Goal: Transaction & Acquisition: Purchase product/service

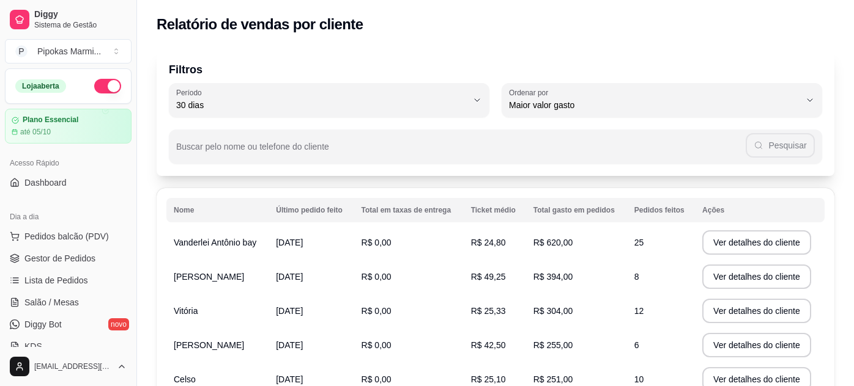
select select "30"
select select "HIGHEST_TOTAL_SPENT_WITH_ORDERS"
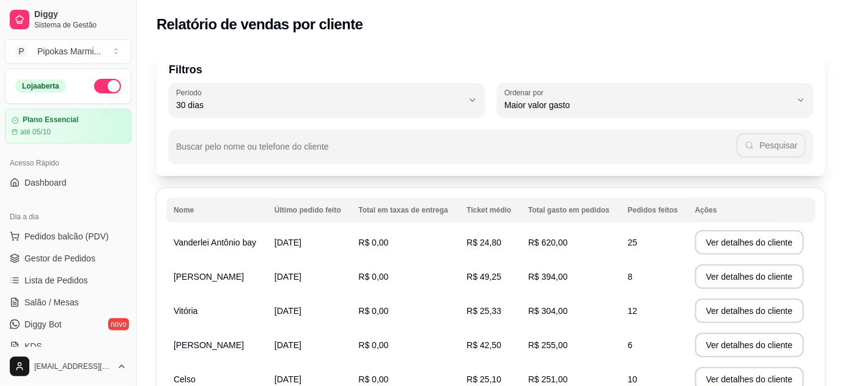
scroll to position [215, 0]
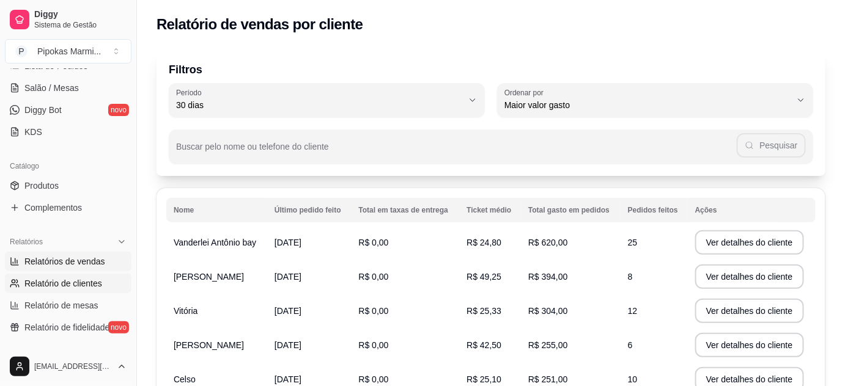
click at [98, 264] on span "Relatórios de vendas" at bounding box center [64, 262] width 81 height 12
select select "ALL"
select select "0"
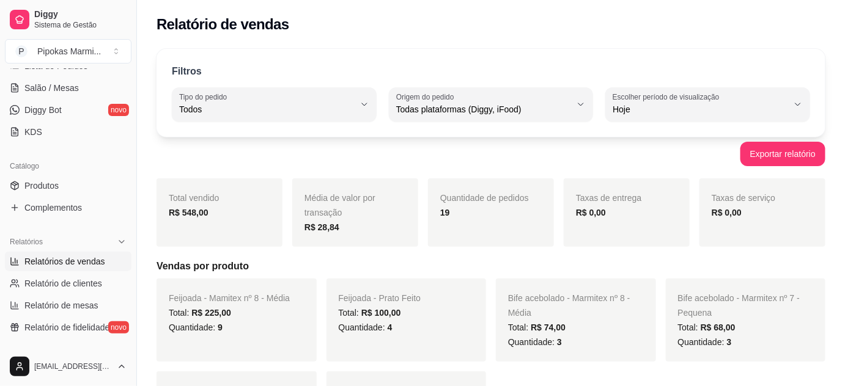
click at [86, 256] on span "Relatórios de vendas" at bounding box center [64, 262] width 81 height 12
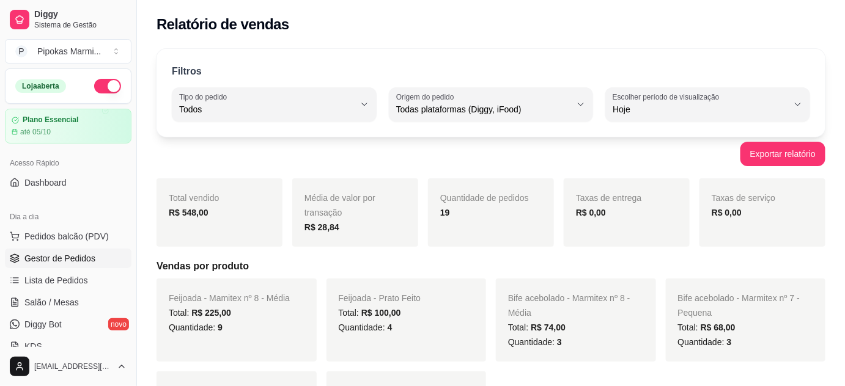
click at [60, 254] on span "Gestor de Pedidos" at bounding box center [59, 259] width 71 height 12
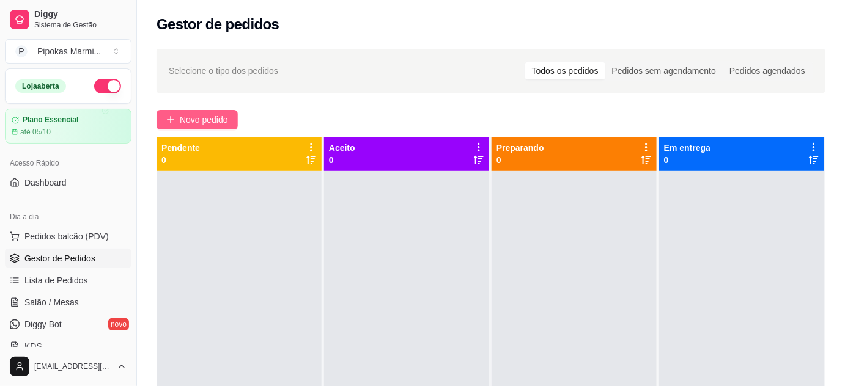
click at [205, 122] on span "Novo pedido" at bounding box center [204, 119] width 48 height 13
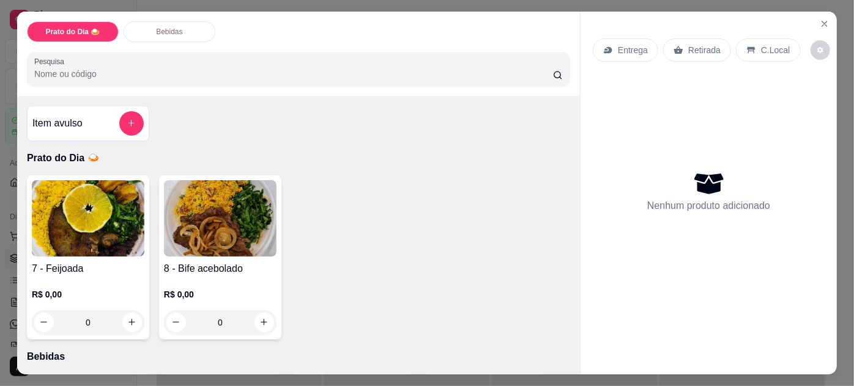
click at [213, 237] on img at bounding box center [220, 218] width 113 height 76
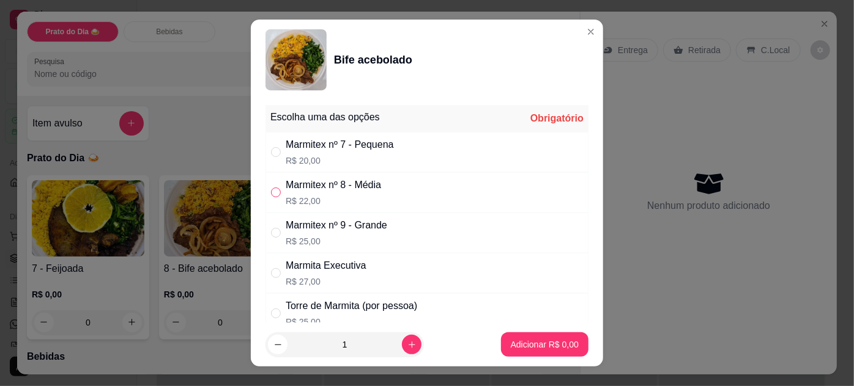
click at [271, 197] on label "" at bounding box center [276, 192] width 10 height 13
click at [271, 197] on input "" at bounding box center [276, 193] width 10 height 10
click at [274, 188] on input "" at bounding box center [276, 193] width 10 height 10
radio input "true"
click at [561, 344] on p "Adicionar R$ 22,00" at bounding box center [542, 345] width 73 height 12
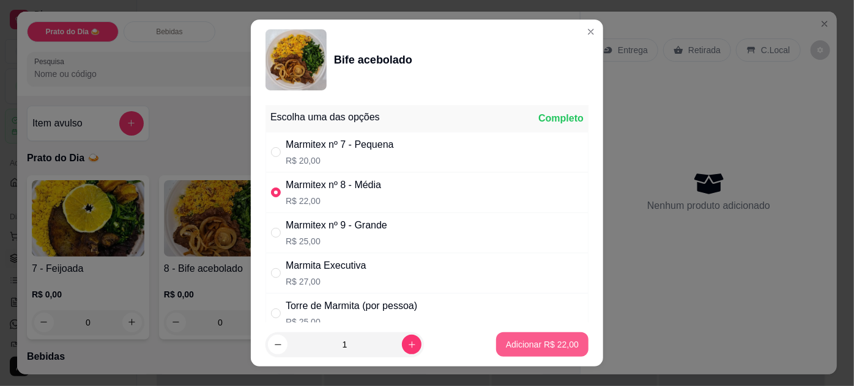
type input "1"
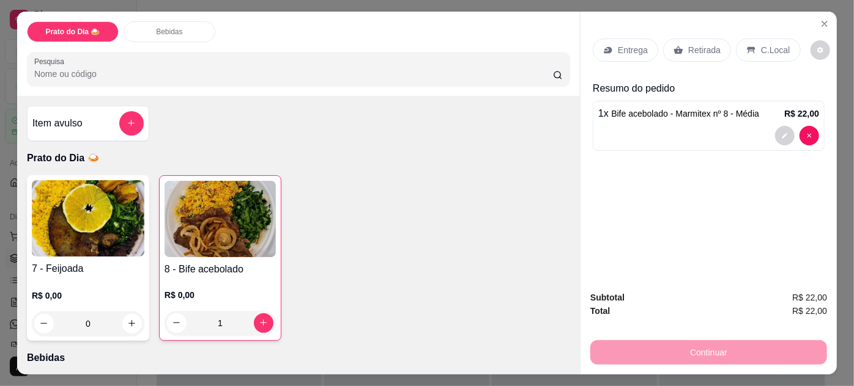
click at [688, 44] on p "Retirada" at bounding box center [704, 50] width 32 height 12
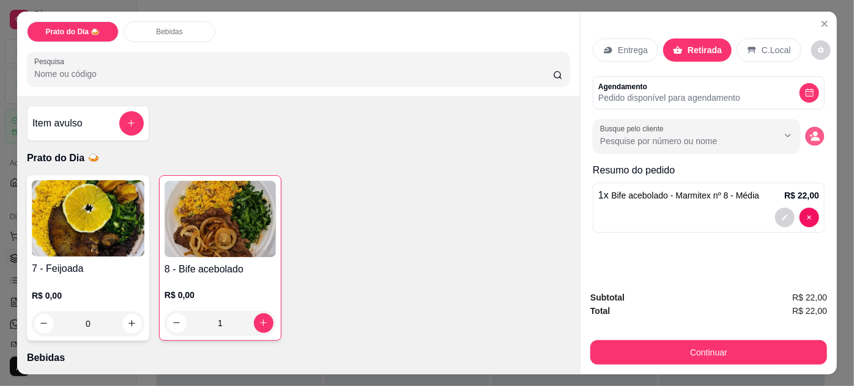
click at [813, 131] on icon "decrease-product-quantity" at bounding box center [814, 136] width 10 height 10
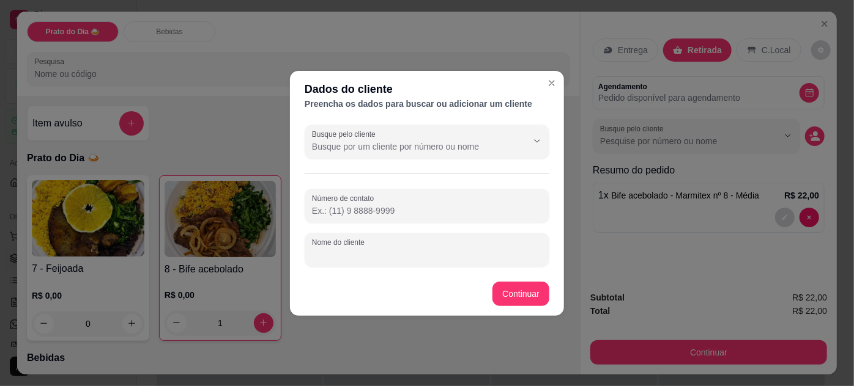
click at [373, 253] on input "Nome do cliente" at bounding box center [427, 255] width 230 height 12
type input "[PERSON_NAME]"
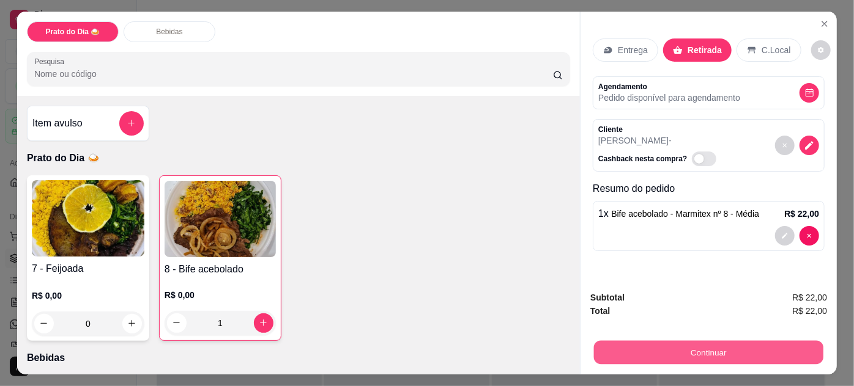
click at [696, 342] on button "Continuar" at bounding box center [708, 353] width 229 height 24
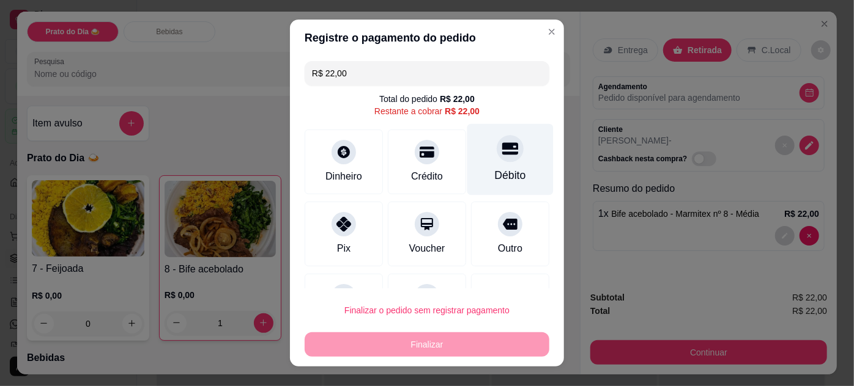
click at [501, 152] on div at bounding box center [509, 148] width 27 height 27
type input "R$ 0,00"
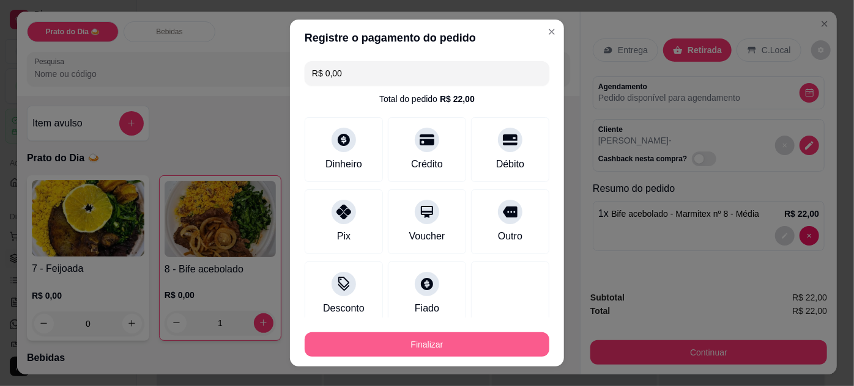
click at [388, 342] on button "Finalizar" at bounding box center [426, 345] width 245 height 24
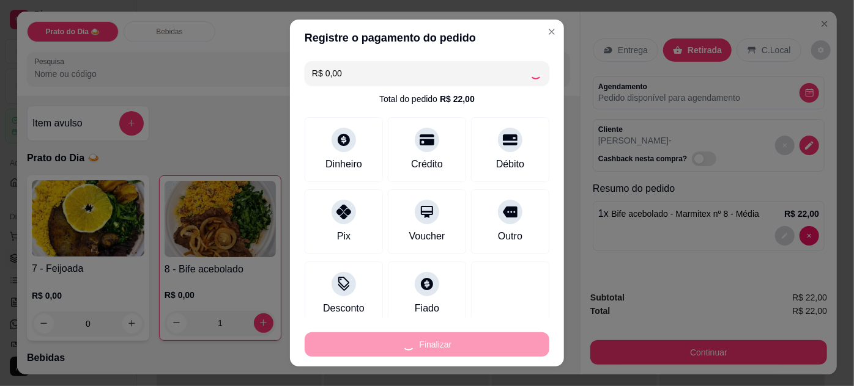
type input "0"
type input "-R$ 22,00"
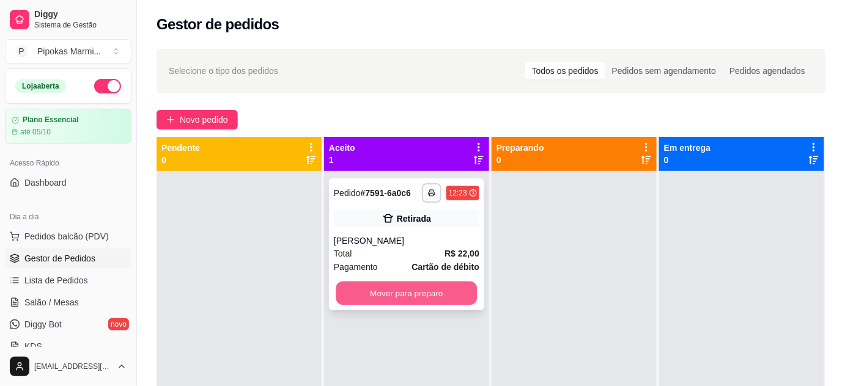
click at [411, 298] on button "Mover para preparo" at bounding box center [406, 294] width 141 height 24
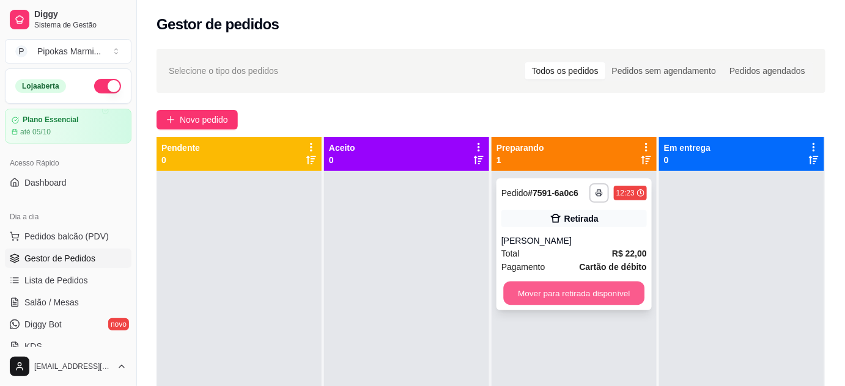
click at [593, 296] on button "Mover para retirada disponível" at bounding box center [574, 294] width 141 height 24
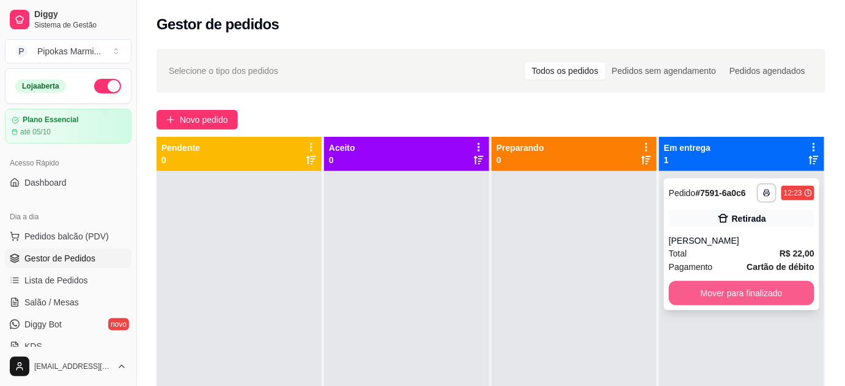
click at [753, 295] on button "Mover para finalizado" at bounding box center [742, 293] width 146 height 24
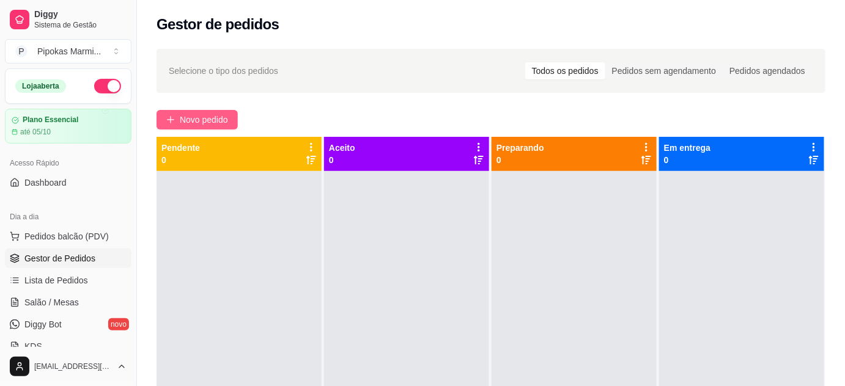
click at [215, 121] on span "Novo pedido" at bounding box center [204, 119] width 48 height 13
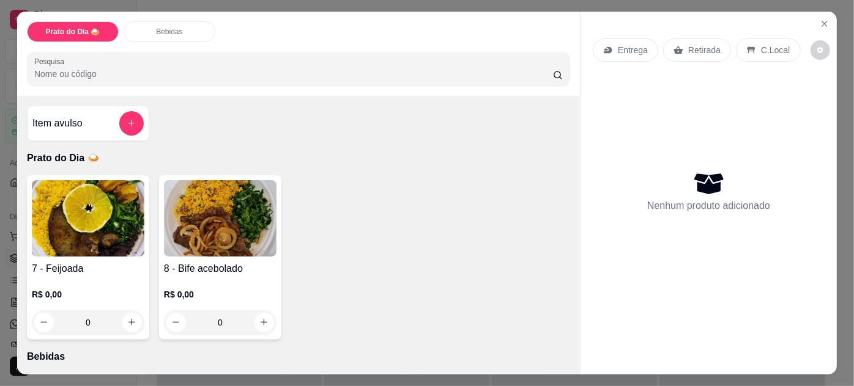
click at [195, 276] on div "R$ 0,00 0" at bounding box center [220, 305] width 113 height 59
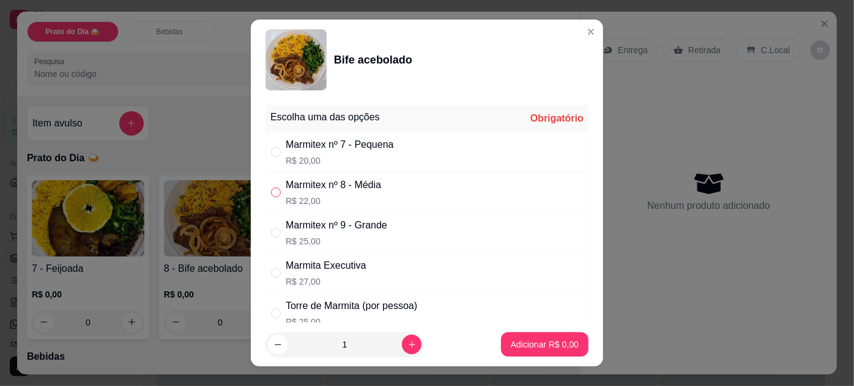
click at [271, 195] on input "" at bounding box center [276, 193] width 10 height 10
radio input "true"
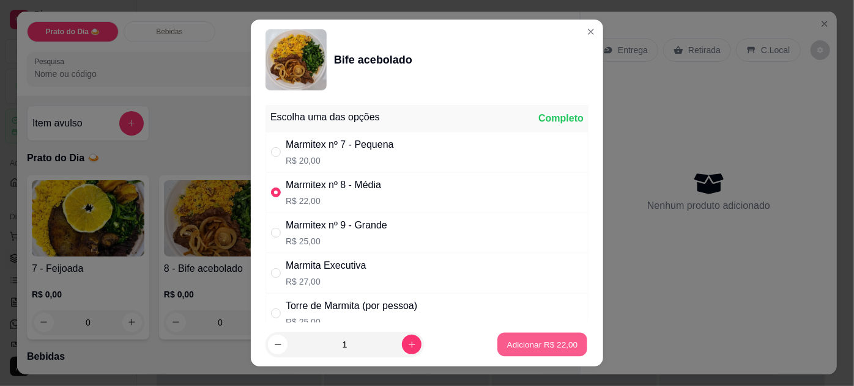
click at [541, 353] on button "Adicionar R$ 22,00" at bounding box center [542, 345] width 90 height 24
type input "1"
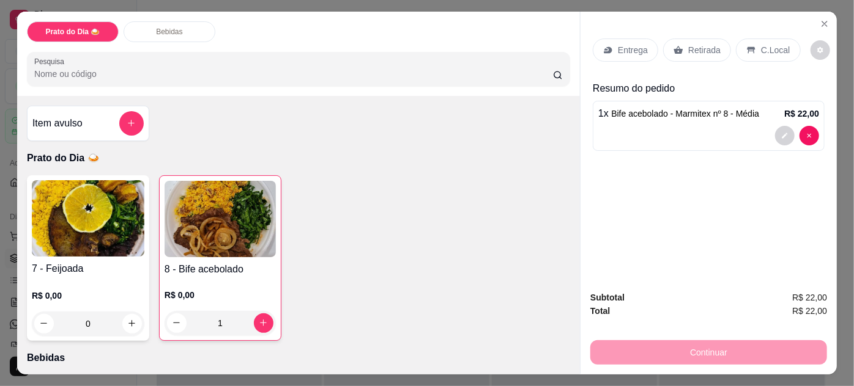
click at [693, 44] on p "Retirada" at bounding box center [704, 50] width 32 height 12
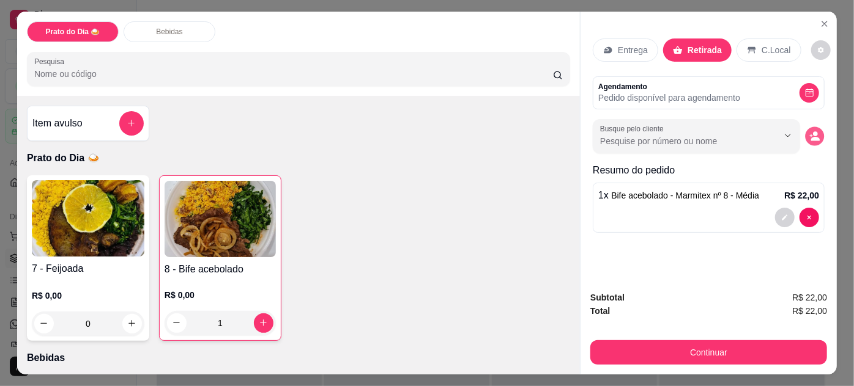
click at [810, 127] on button "decrease-product-quantity" at bounding box center [814, 136] width 19 height 19
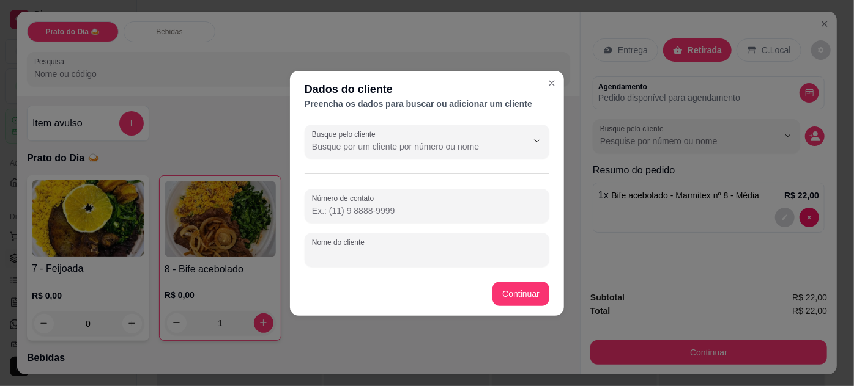
click at [385, 257] on input "Nome do cliente" at bounding box center [427, 255] width 230 height 12
type input "[PERSON_NAME]"
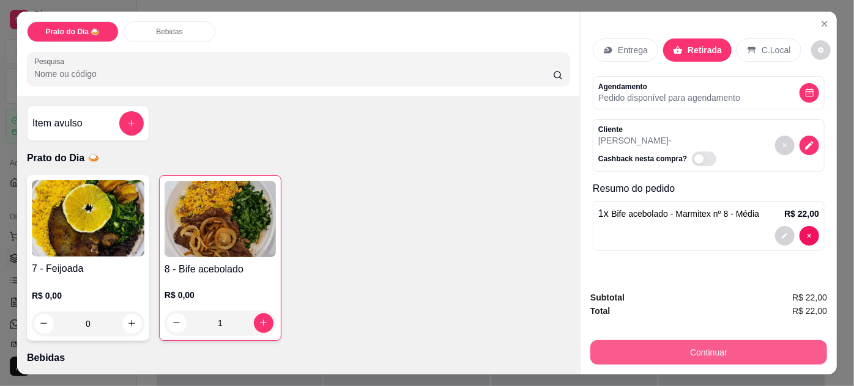
click at [737, 348] on button "Continuar" at bounding box center [708, 353] width 237 height 24
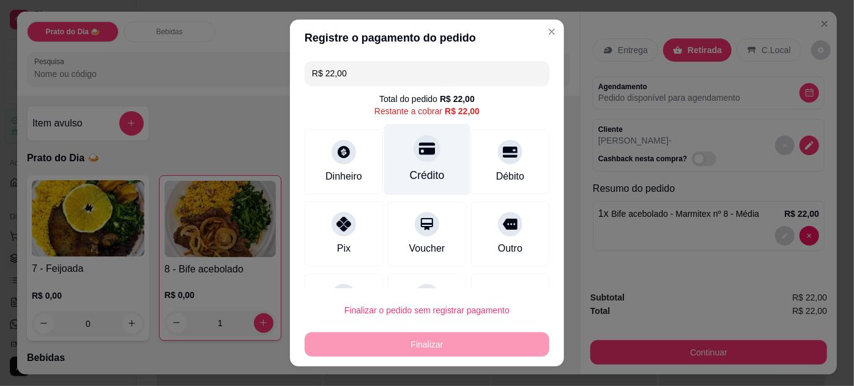
click at [430, 149] on div "Crédito" at bounding box center [427, 160] width 86 height 72
type input "R$ 0,00"
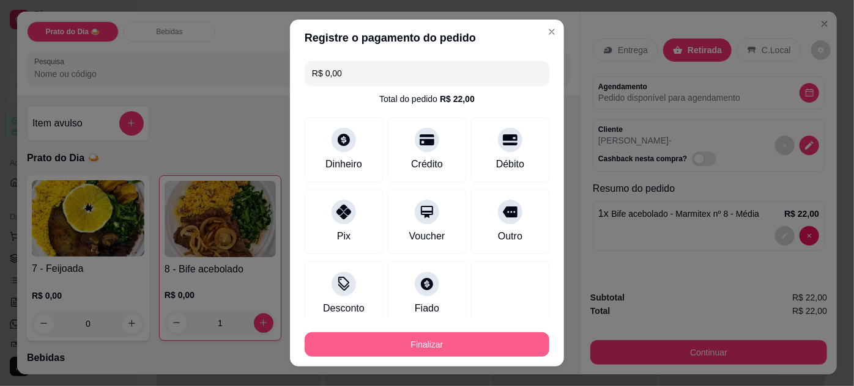
click at [488, 341] on button "Finalizar" at bounding box center [426, 345] width 245 height 24
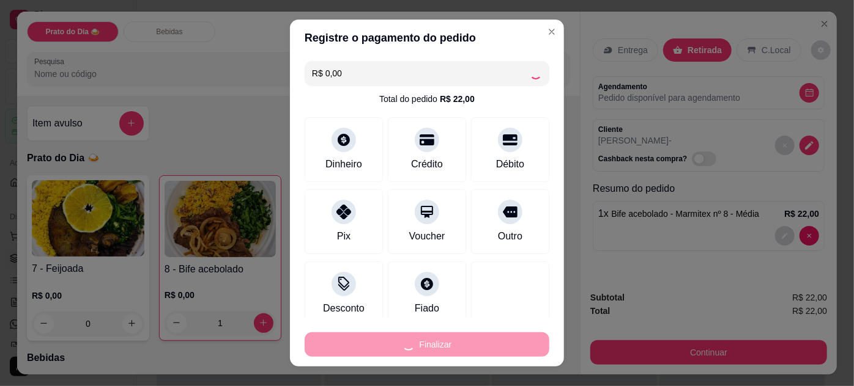
type input "0"
type input "-R$ 22,00"
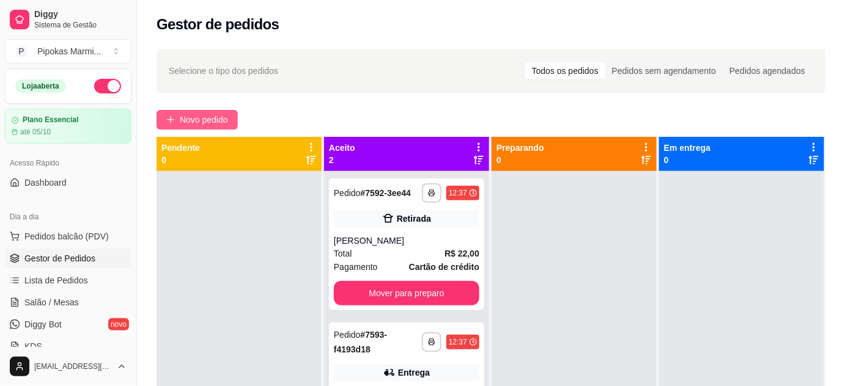
click at [215, 120] on span "Novo pedido" at bounding box center [204, 119] width 48 height 13
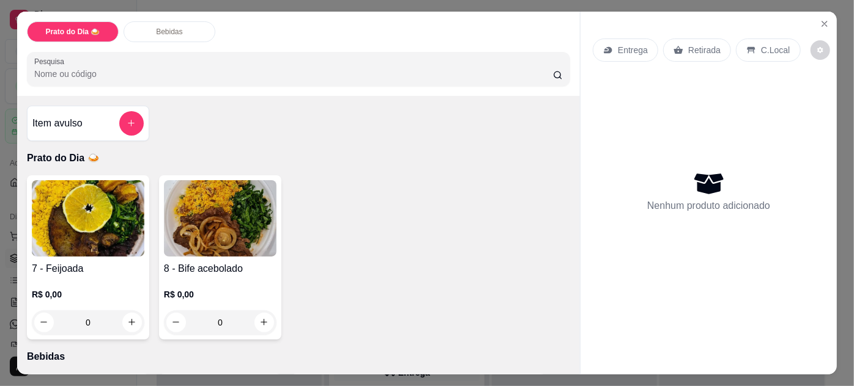
click at [232, 242] on img at bounding box center [220, 218] width 113 height 76
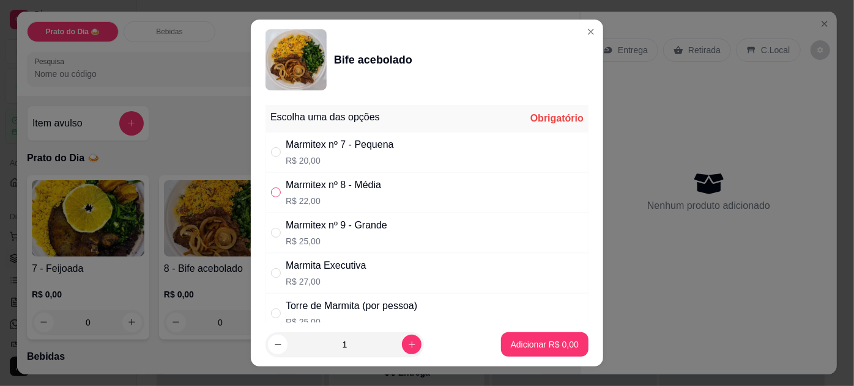
click at [271, 190] on input "" at bounding box center [276, 193] width 10 height 10
radio input "true"
click at [550, 342] on p "Adicionar R$ 22,00" at bounding box center [542, 345] width 73 height 12
type input "1"
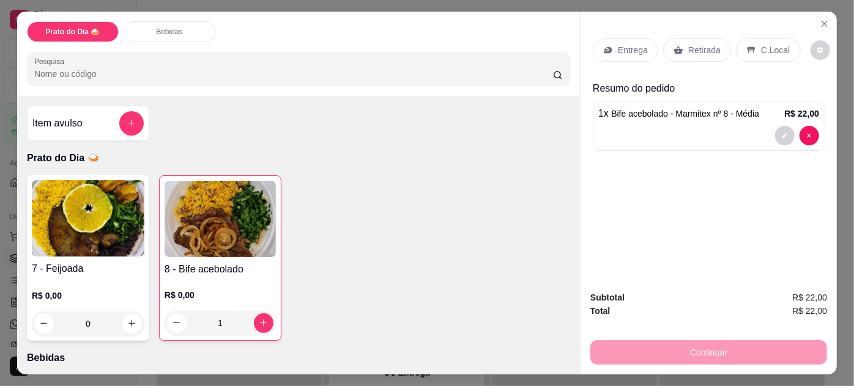
click at [688, 45] on p "Retirada" at bounding box center [704, 50] width 32 height 12
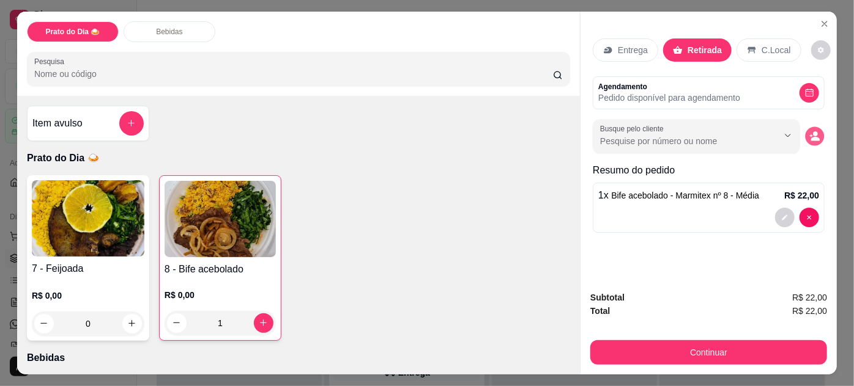
click at [812, 137] on icon "decrease-product-quantity" at bounding box center [815, 139] width 9 height 4
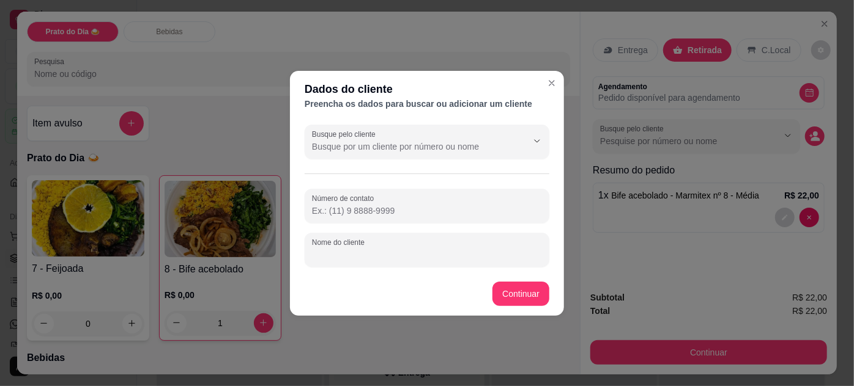
click at [386, 251] on input "Nome do cliente" at bounding box center [427, 255] width 230 height 12
type input "Fbiana"
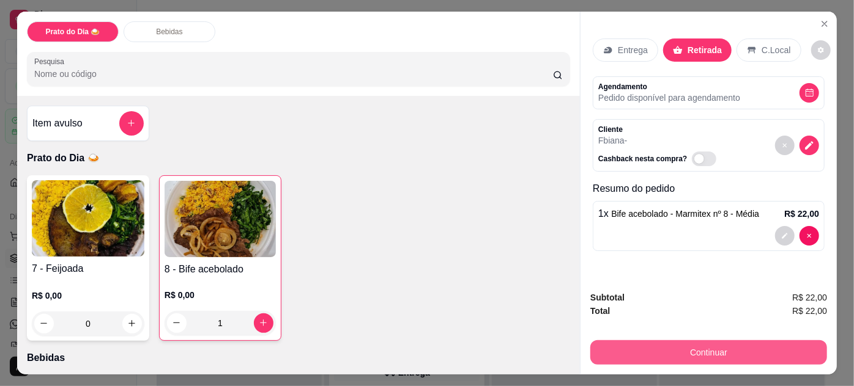
click at [727, 352] on button "Continuar" at bounding box center [708, 353] width 237 height 24
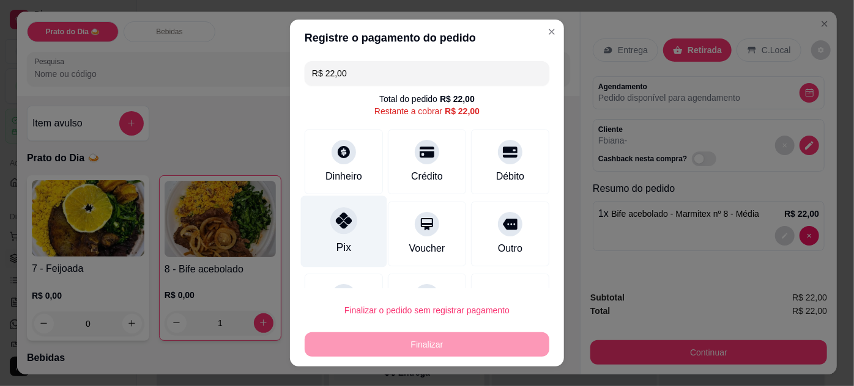
click at [348, 223] on div at bounding box center [343, 220] width 27 height 27
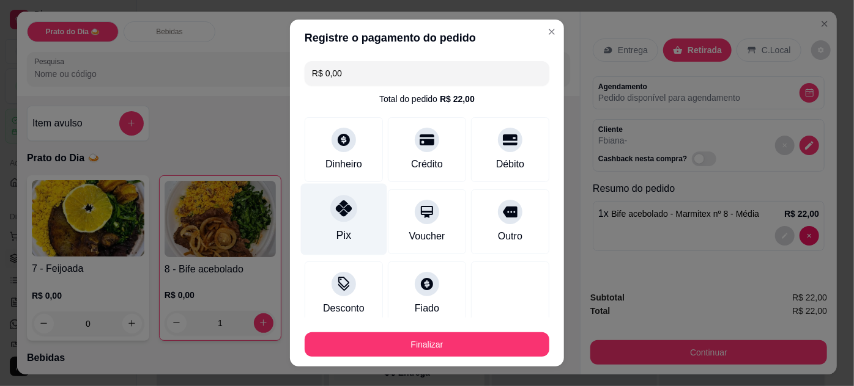
type input "R$ 0,00"
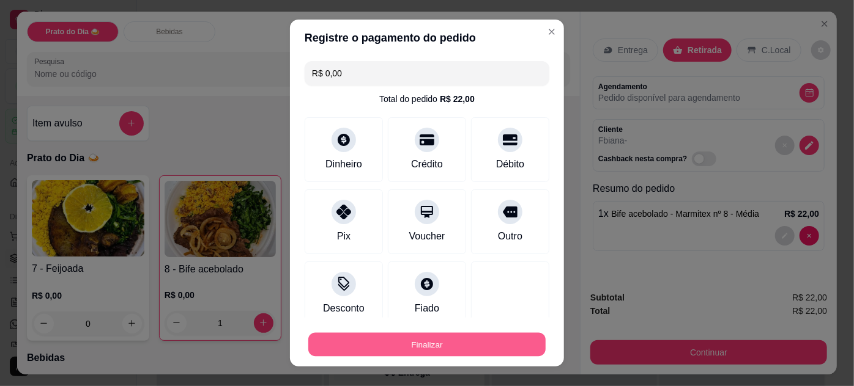
click at [399, 345] on button "Finalizar" at bounding box center [426, 345] width 237 height 24
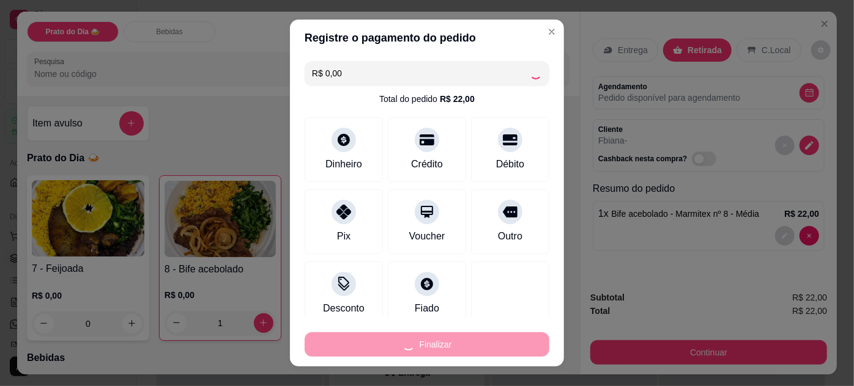
type input "0"
type input "-R$ 22,00"
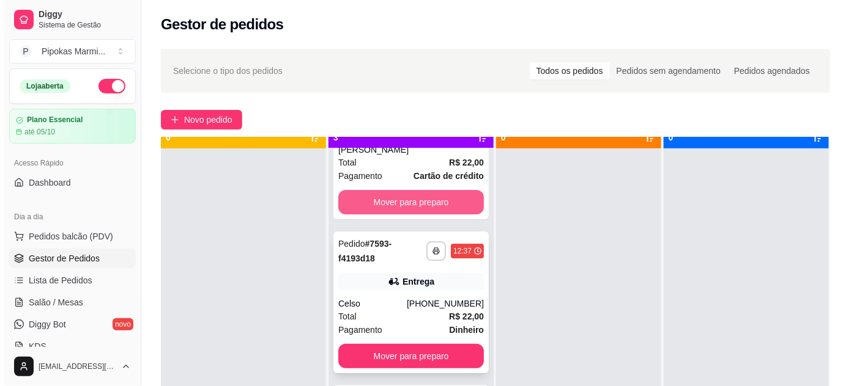
scroll to position [34, 0]
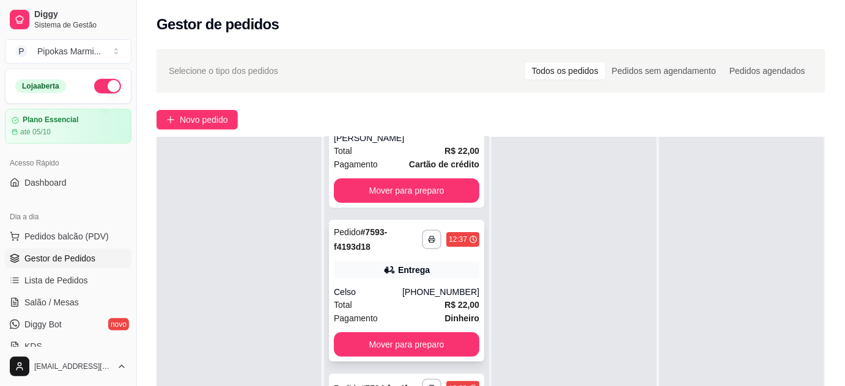
click at [440, 281] on div "**********" at bounding box center [406, 291] width 155 height 142
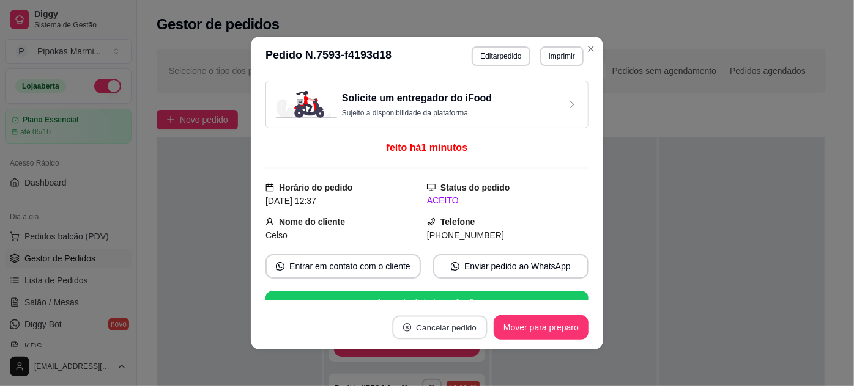
click at [453, 330] on button "Cancelar pedido" at bounding box center [439, 328] width 95 height 24
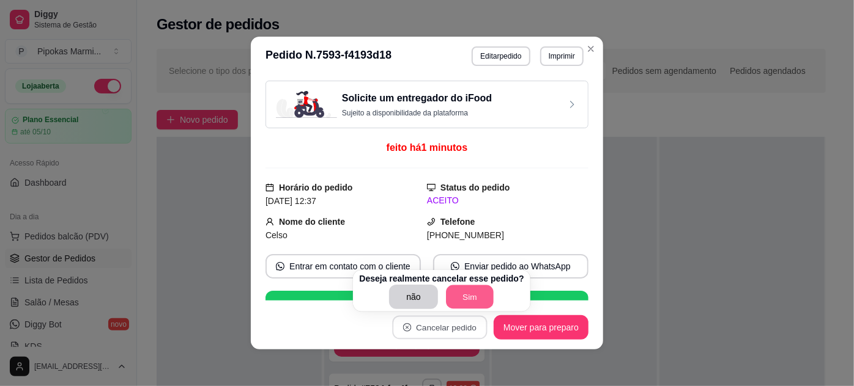
click at [473, 298] on button "Sim" at bounding box center [470, 298] width 48 height 24
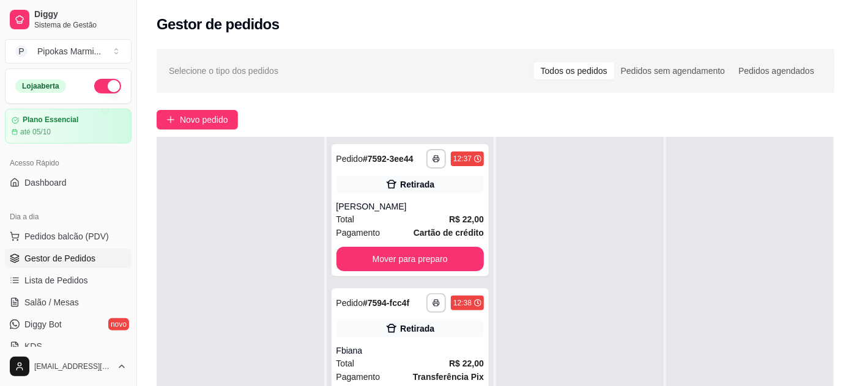
scroll to position [0, 0]
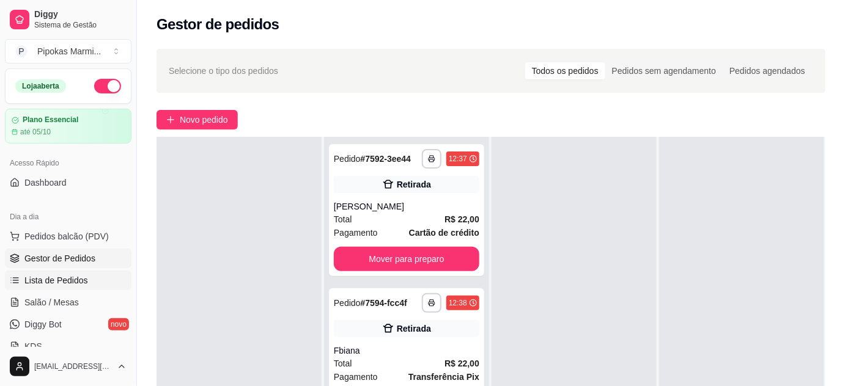
click at [70, 281] on span "Lista de Pedidos" at bounding box center [56, 281] width 64 height 12
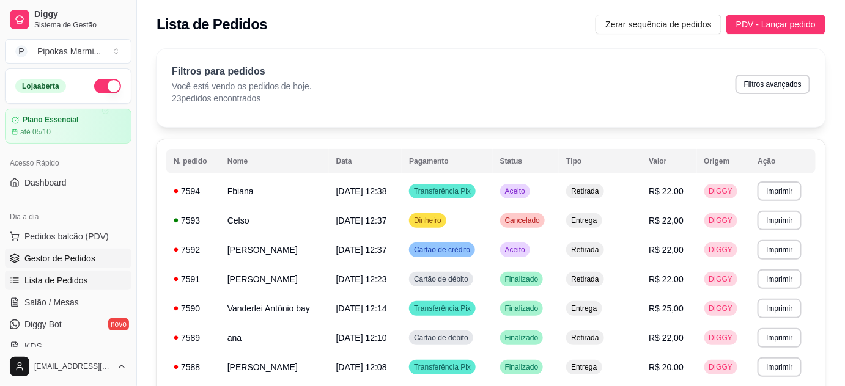
click at [68, 253] on span "Gestor de Pedidos" at bounding box center [59, 259] width 71 height 12
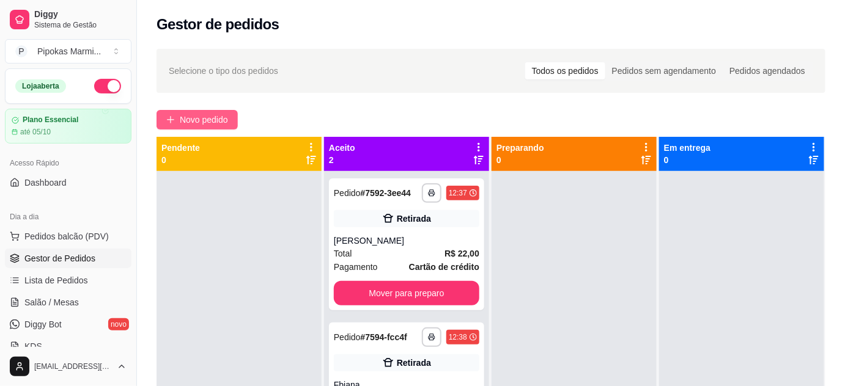
click at [193, 115] on span "Novo pedido" at bounding box center [204, 119] width 48 height 13
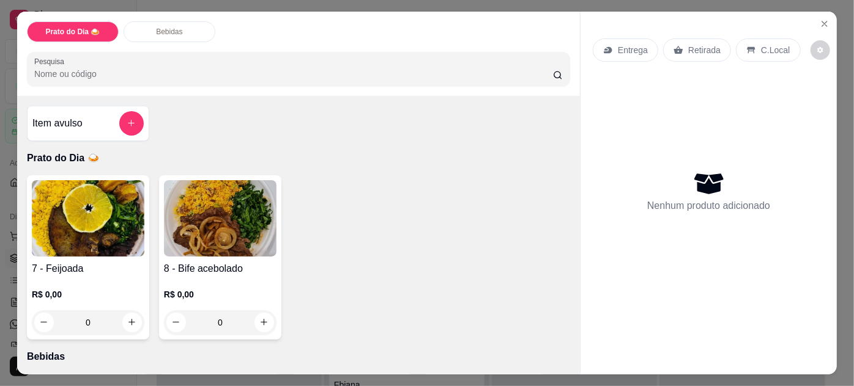
click at [174, 262] on h4 "8 - Bife acebolado" at bounding box center [220, 269] width 113 height 15
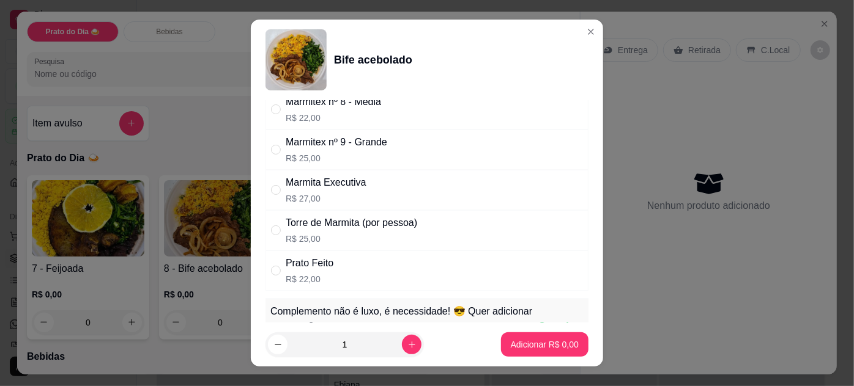
scroll to position [111, 0]
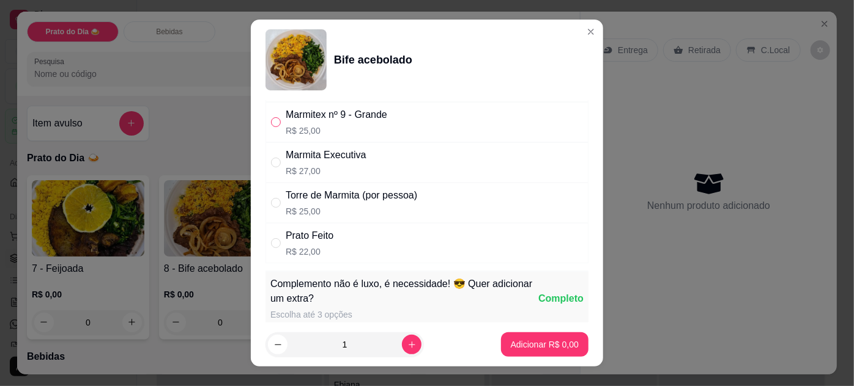
click at [271, 124] on input "" at bounding box center [276, 122] width 10 height 10
radio input "true"
click at [537, 339] on p "Adicionar R$ 25,00" at bounding box center [542, 345] width 73 height 12
type input "1"
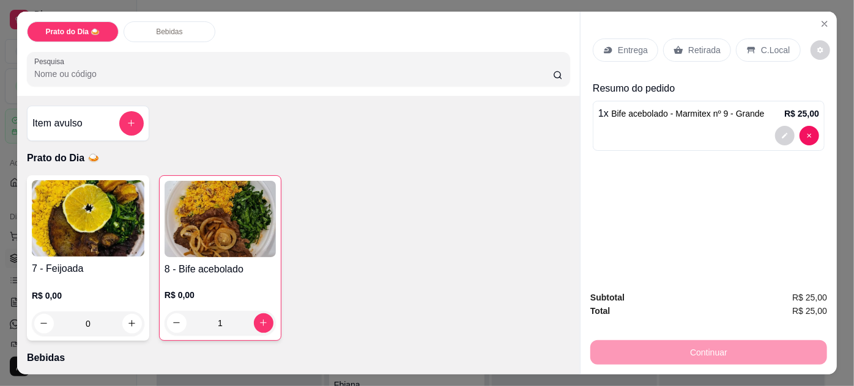
click at [695, 44] on p "Retirada" at bounding box center [704, 50] width 32 height 12
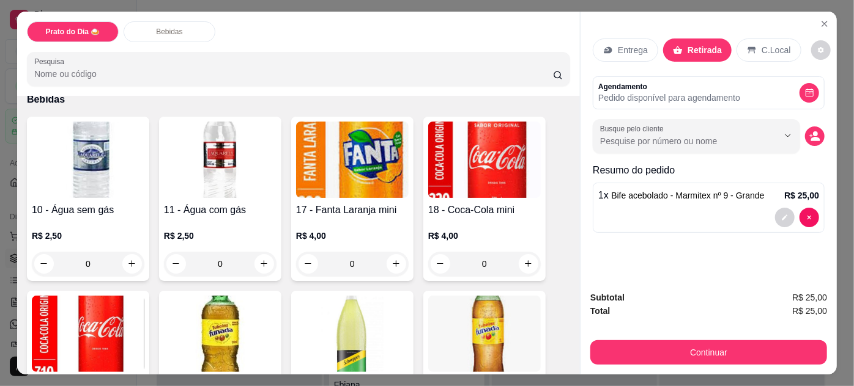
scroll to position [278, 0]
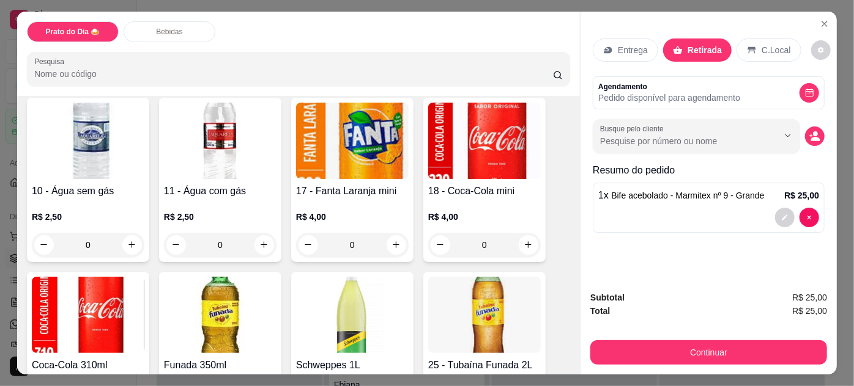
click at [179, 192] on h4 "11 - Água com gás" at bounding box center [220, 191] width 113 height 15
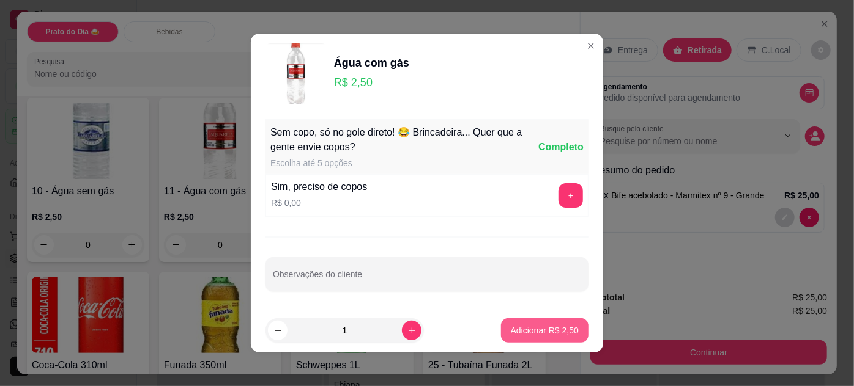
click at [542, 327] on p "Adicionar R$ 2,50" at bounding box center [545, 331] width 68 height 12
type input "1"
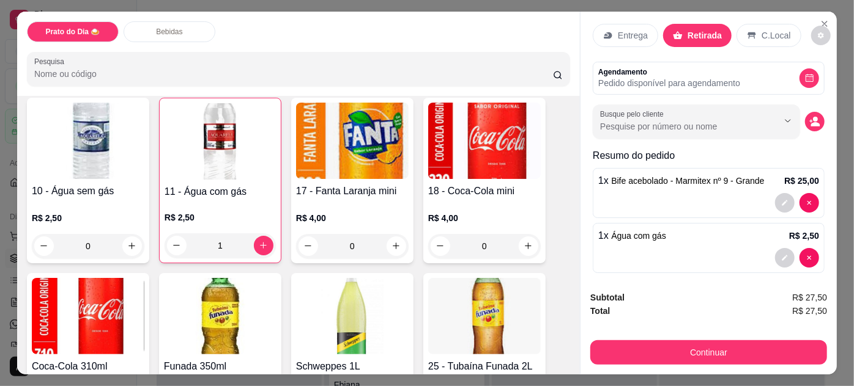
scroll to position [23, 0]
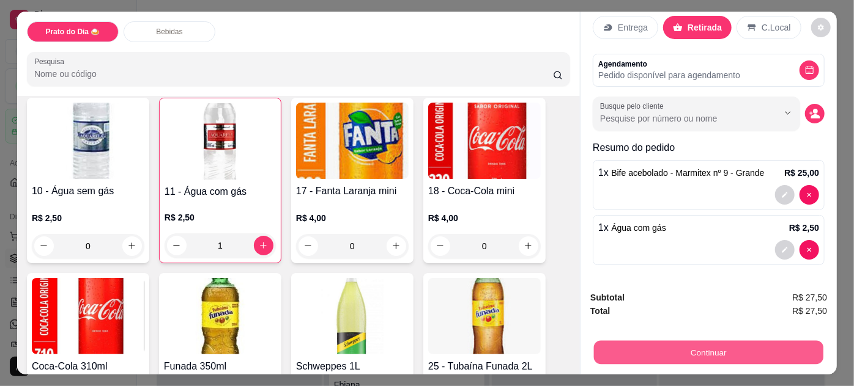
click at [712, 349] on button "Continuar" at bounding box center [708, 353] width 229 height 24
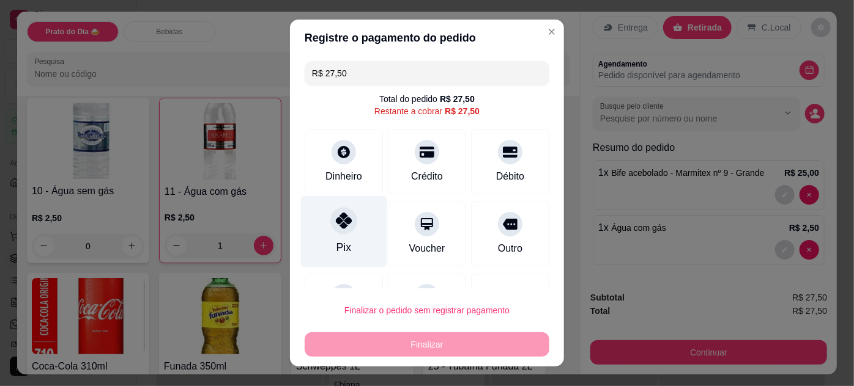
click at [338, 241] on div "Pix" at bounding box center [343, 248] width 15 height 16
type input "R$ 0,00"
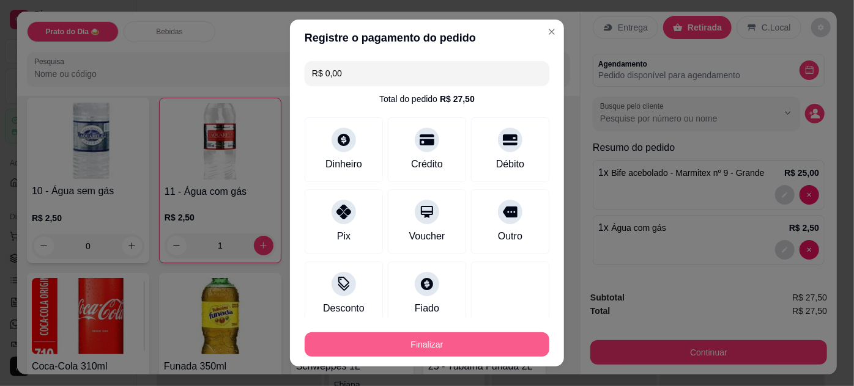
click at [412, 342] on button "Finalizar" at bounding box center [426, 345] width 245 height 24
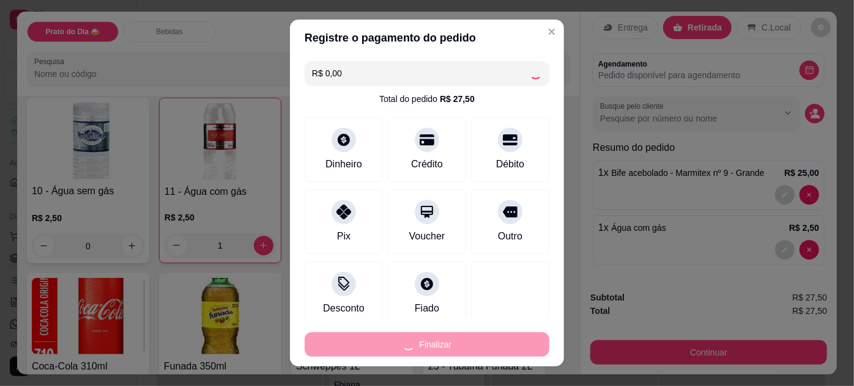
type input "0"
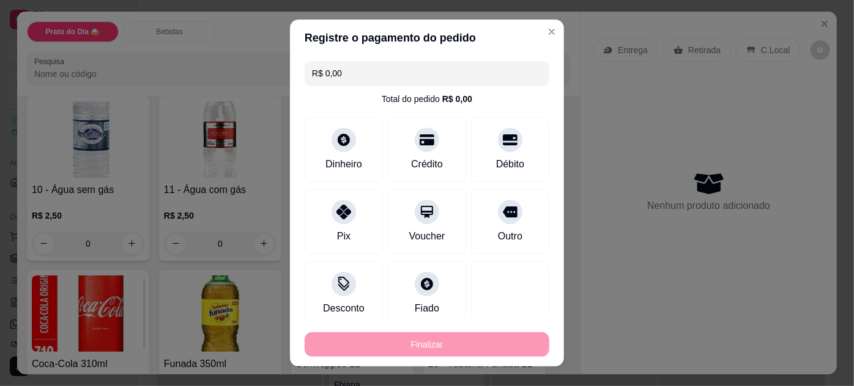
type input "-R$ 27,50"
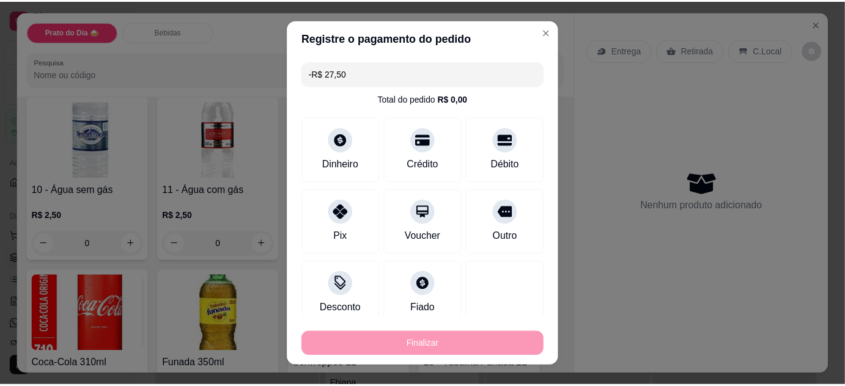
scroll to position [277, 0]
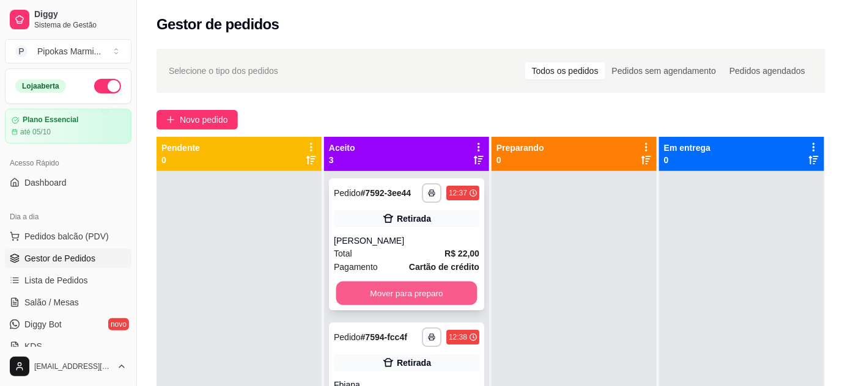
click at [399, 305] on button "Mover para preparo" at bounding box center [406, 294] width 141 height 24
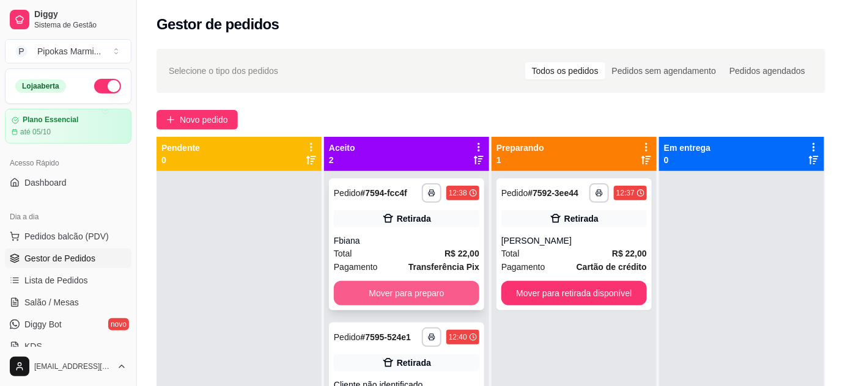
click at [421, 297] on button "Mover para preparo" at bounding box center [407, 293] width 146 height 24
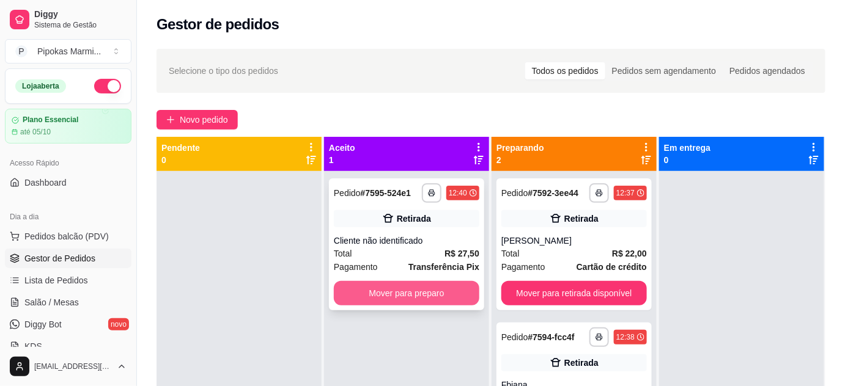
click at [427, 295] on button "Mover para preparo" at bounding box center [407, 293] width 146 height 24
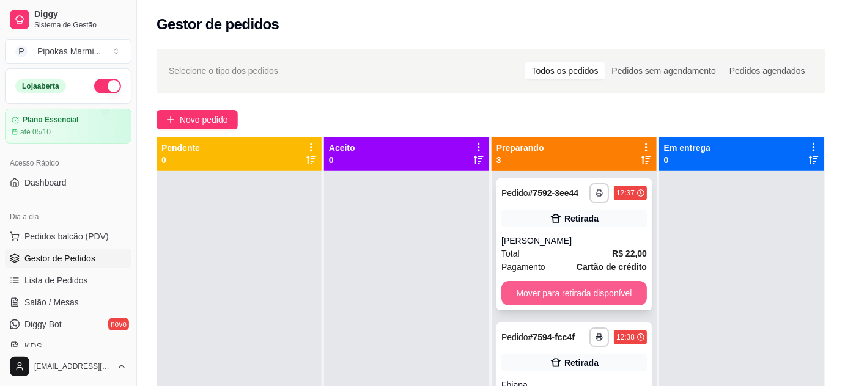
click at [579, 295] on button "Mover para retirada disponível" at bounding box center [574, 293] width 146 height 24
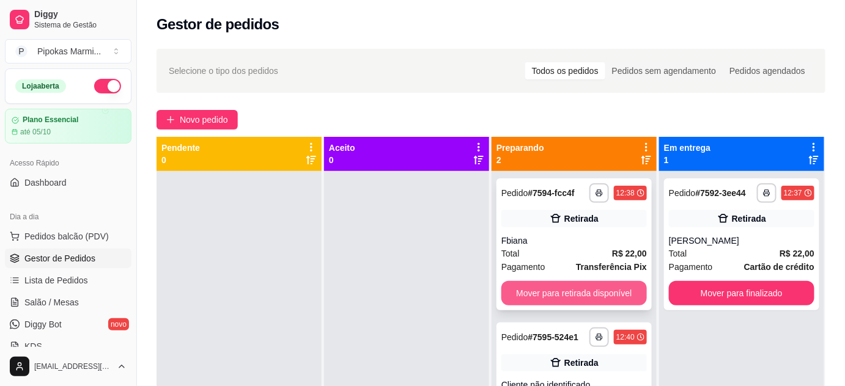
click at [589, 291] on button "Mover para retirada disponível" at bounding box center [574, 293] width 146 height 24
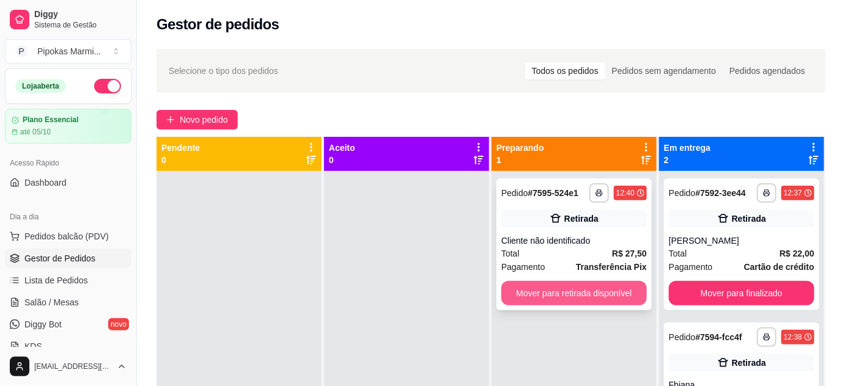
click at [598, 296] on button "Mover para retirada disponível" at bounding box center [574, 293] width 146 height 24
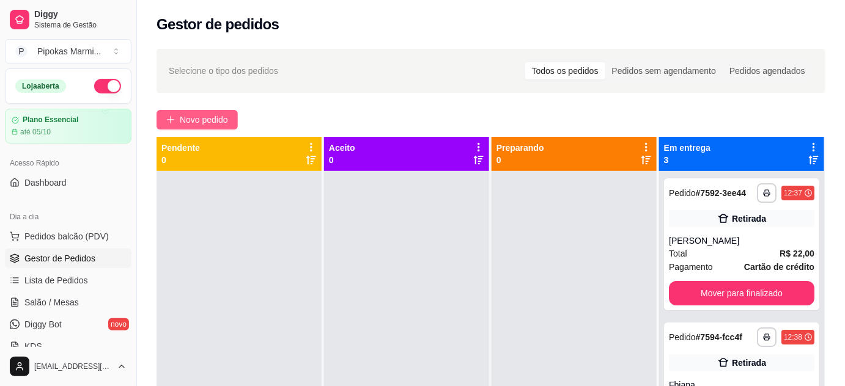
click at [186, 119] on span "Novo pedido" at bounding box center [204, 119] width 48 height 13
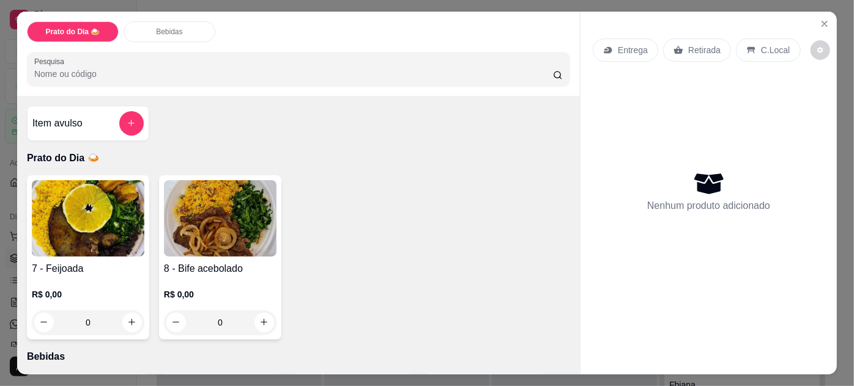
click at [105, 231] on img at bounding box center [88, 218] width 113 height 76
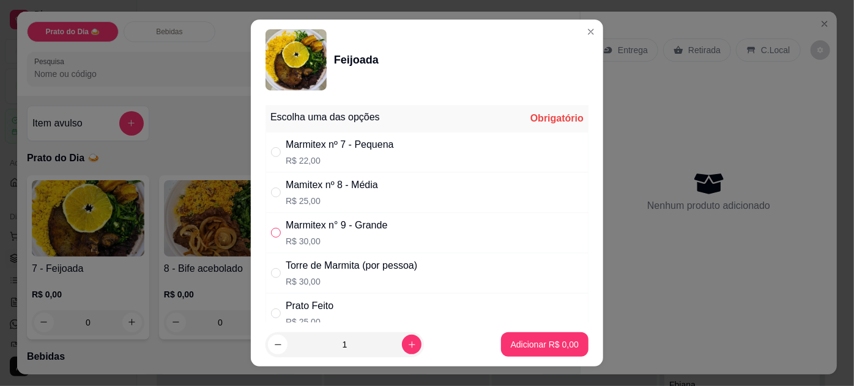
click at [275, 232] on input "" at bounding box center [276, 233] width 10 height 10
radio input "true"
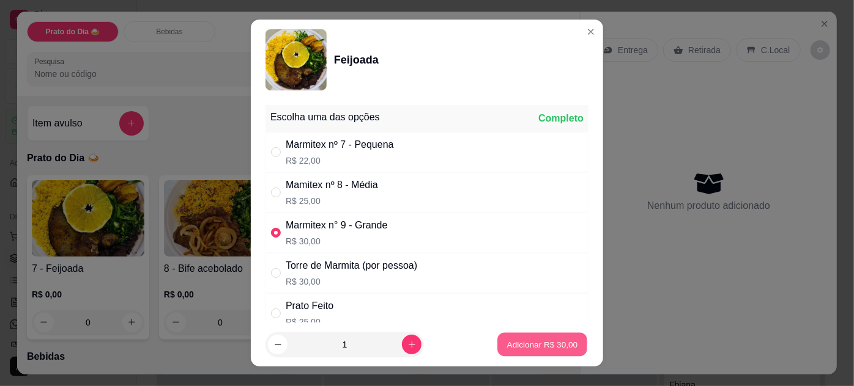
click at [507, 341] on p "Adicionar R$ 30,00" at bounding box center [542, 345] width 71 height 12
type input "1"
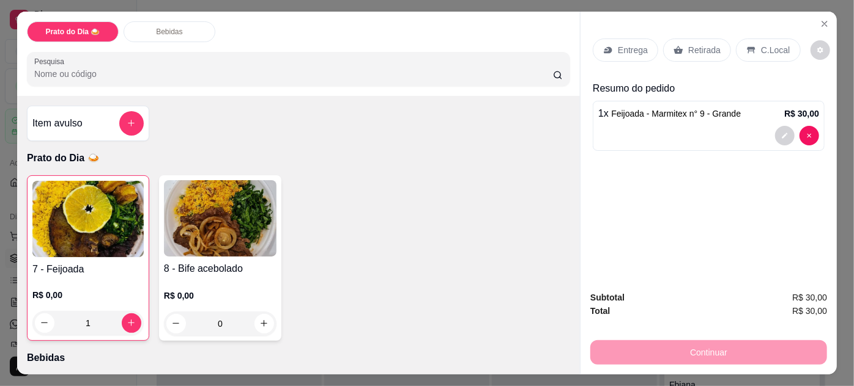
click at [714, 40] on div "Retirada" at bounding box center [697, 50] width 68 height 23
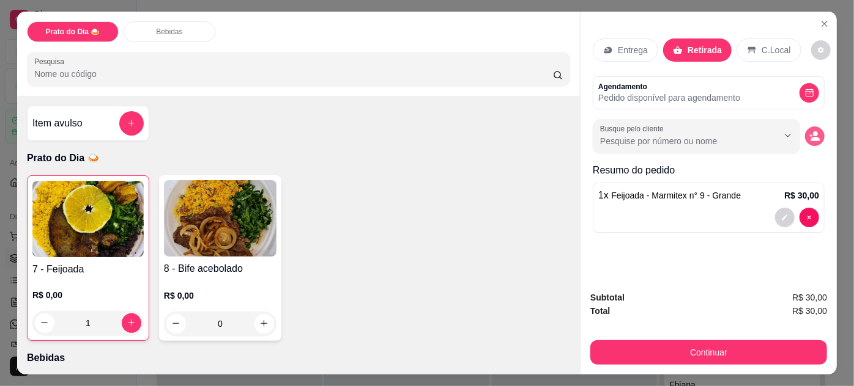
click at [813, 131] on icon "decrease-product-quantity" at bounding box center [814, 136] width 11 height 11
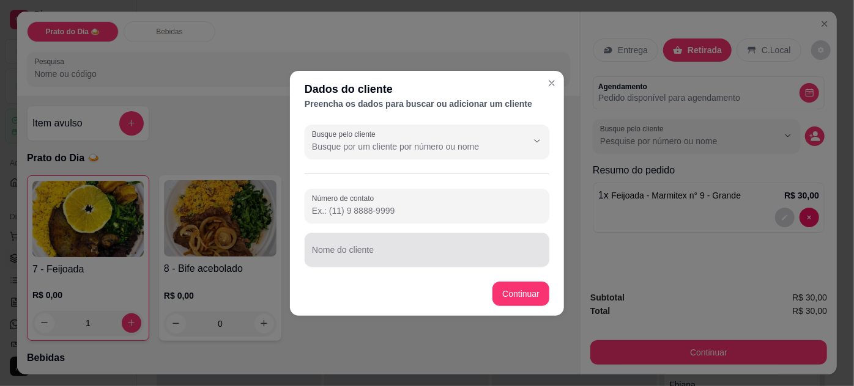
click at [430, 259] on input "Nome do cliente" at bounding box center [427, 255] width 230 height 12
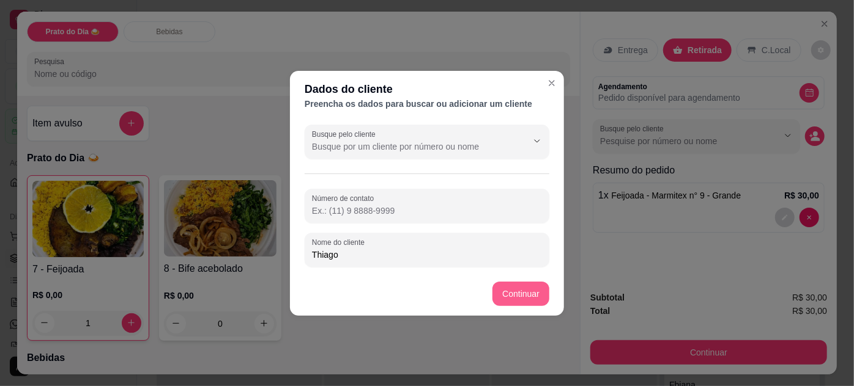
type input "Thiago"
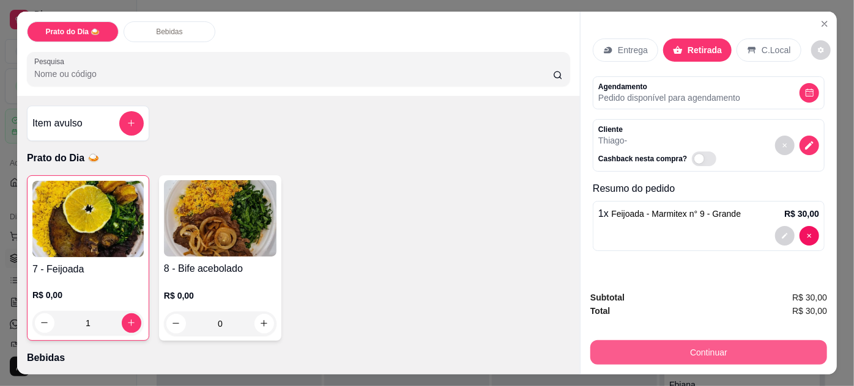
click at [755, 348] on button "Continuar" at bounding box center [708, 353] width 237 height 24
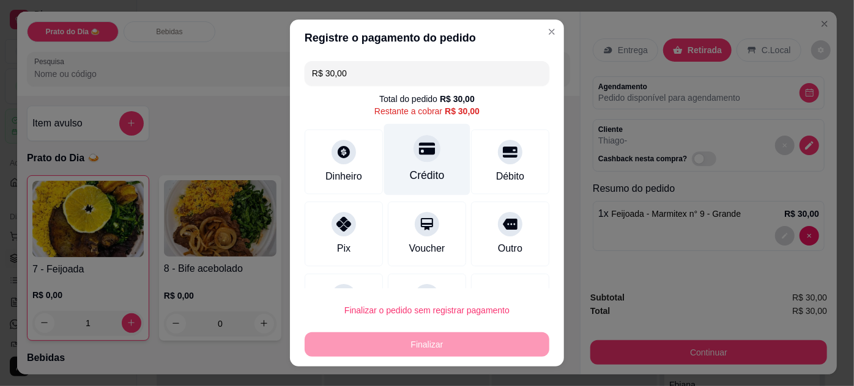
click at [419, 156] on icon at bounding box center [427, 149] width 16 height 16
type input "R$ 0,00"
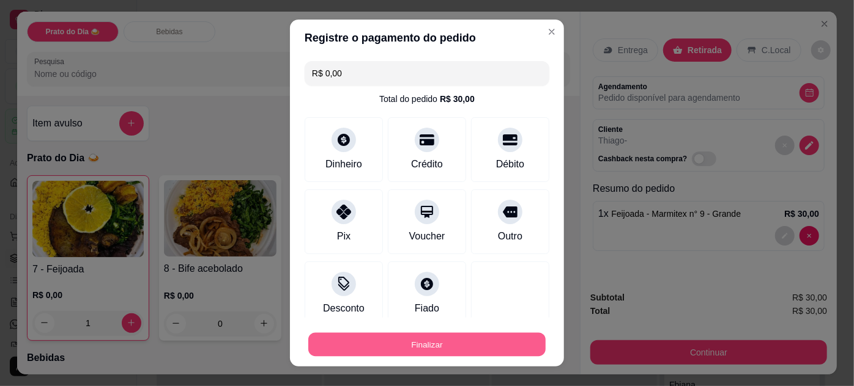
click at [430, 344] on button "Finalizar" at bounding box center [426, 345] width 237 height 24
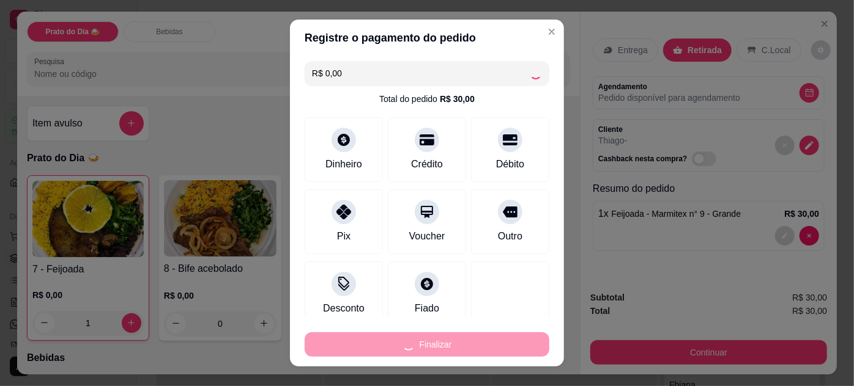
type input "0"
type input "-R$ 30,00"
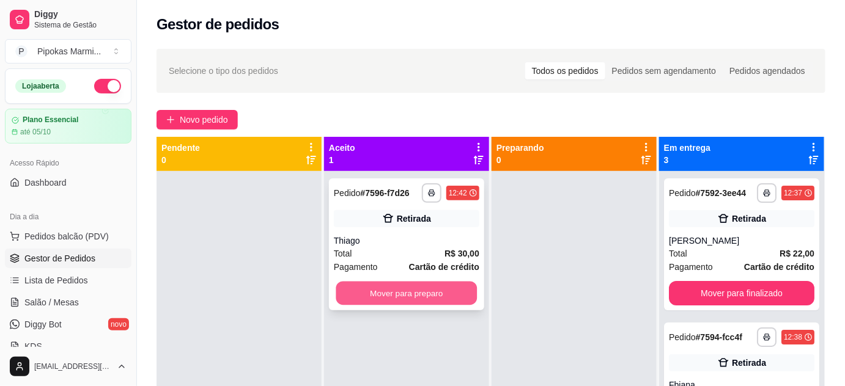
click at [437, 300] on button "Mover para preparo" at bounding box center [406, 294] width 141 height 24
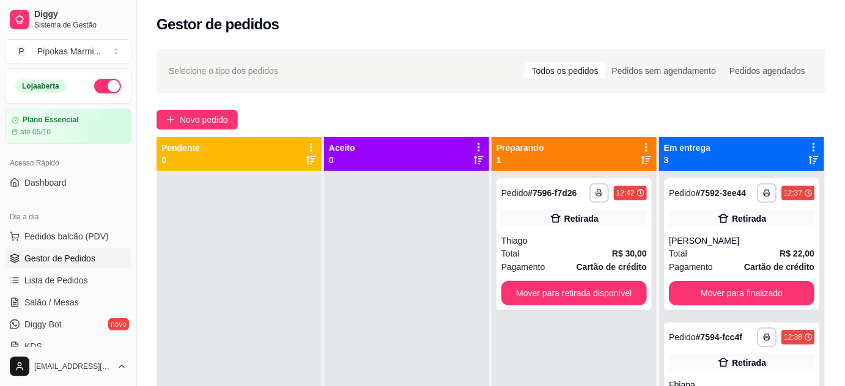
click at [75, 256] on span "Gestor de Pedidos" at bounding box center [59, 259] width 71 height 12
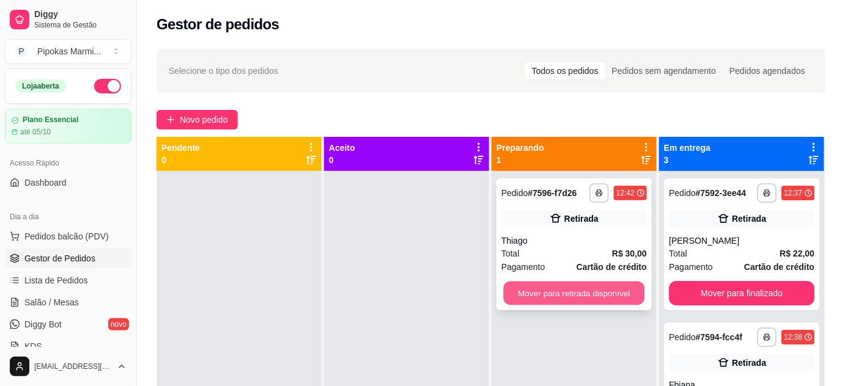
click at [555, 289] on button "Mover para retirada disponível" at bounding box center [574, 294] width 141 height 24
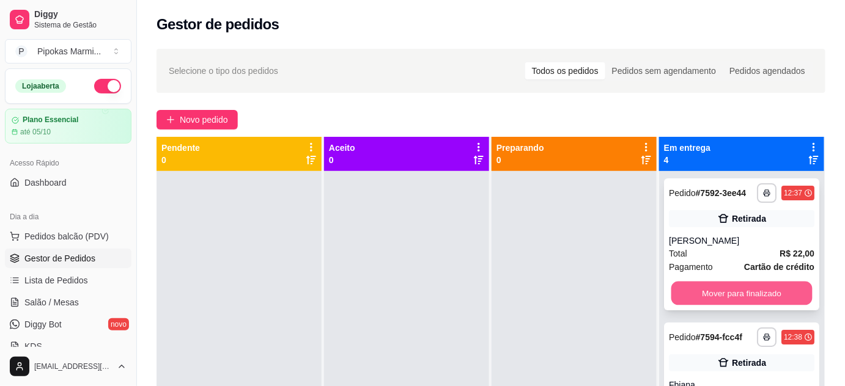
click at [698, 300] on button "Mover para finalizado" at bounding box center [741, 294] width 141 height 24
click at [724, 290] on button "Mover para finalizado" at bounding box center [742, 293] width 146 height 24
click at [726, 290] on button "Mover para finalizado" at bounding box center [741, 294] width 141 height 24
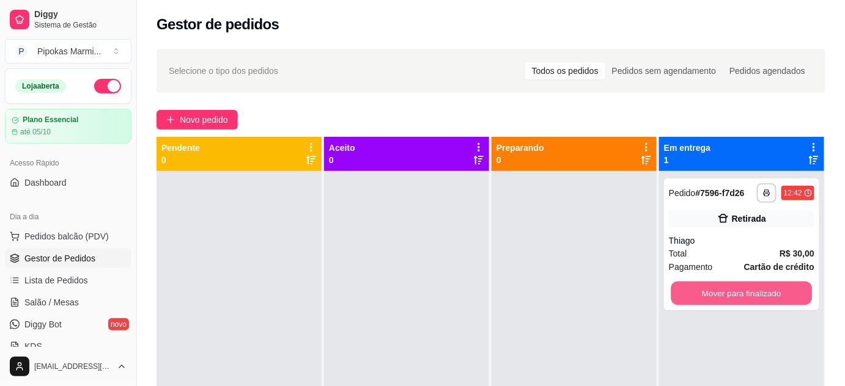
click at [727, 290] on button "Mover para finalizado" at bounding box center [741, 294] width 141 height 24
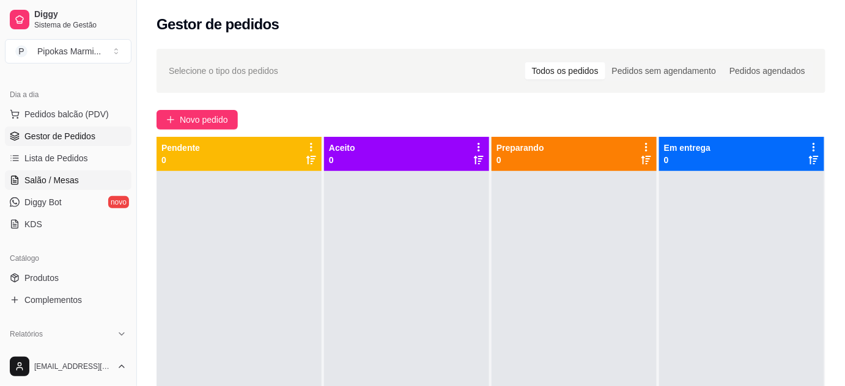
scroll to position [166, 0]
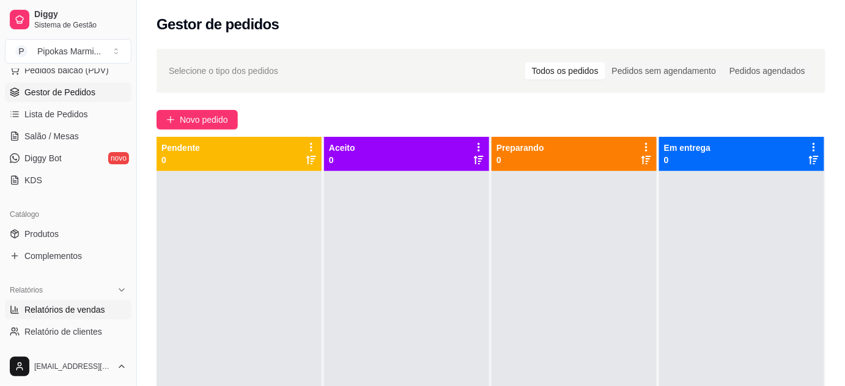
click at [83, 305] on span "Relatórios de vendas" at bounding box center [64, 310] width 81 height 12
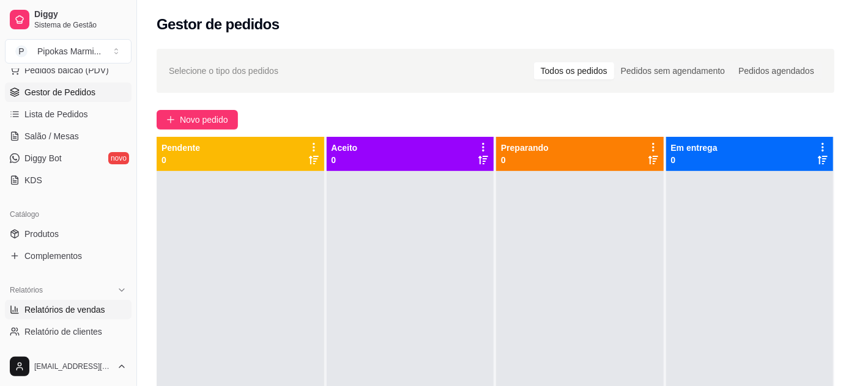
select select "ALL"
select select "0"
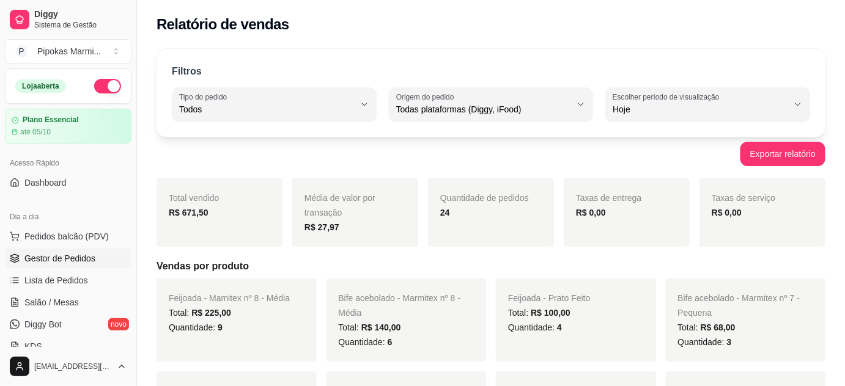
click at [65, 260] on span "Gestor de Pedidos" at bounding box center [59, 259] width 71 height 12
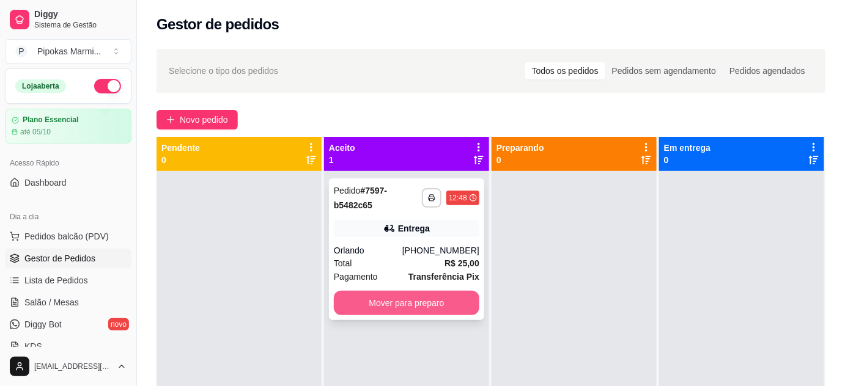
click at [401, 306] on button "Mover para preparo" at bounding box center [407, 303] width 146 height 24
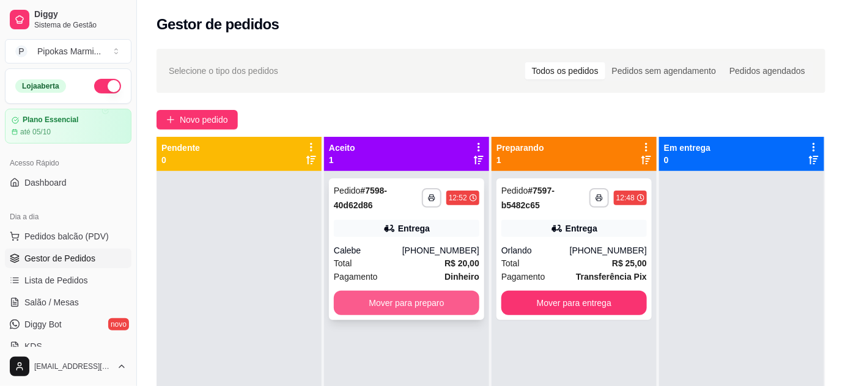
click at [432, 303] on button "Mover para preparo" at bounding box center [407, 303] width 146 height 24
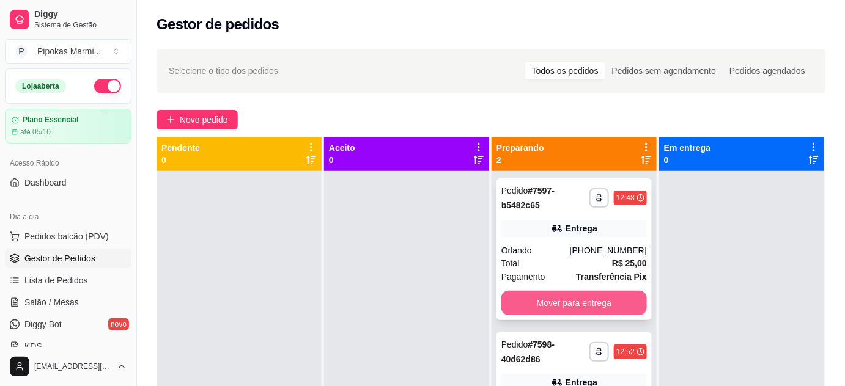
click at [594, 303] on button "Mover para entrega" at bounding box center [574, 303] width 146 height 24
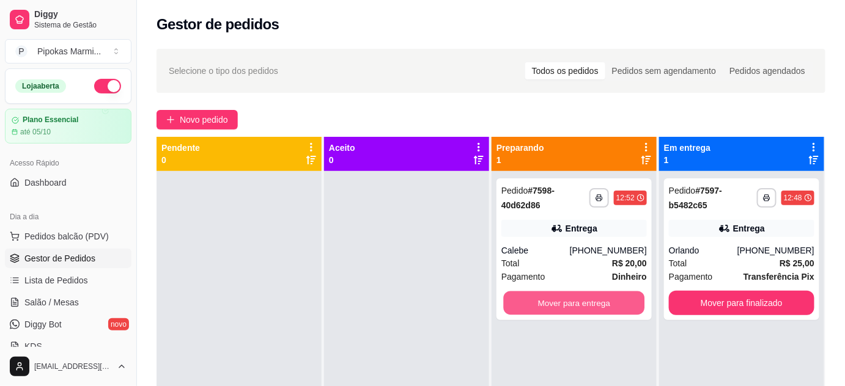
click at [594, 303] on button "Mover para entrega" at bounding box center [574, 304] width 141 height 24
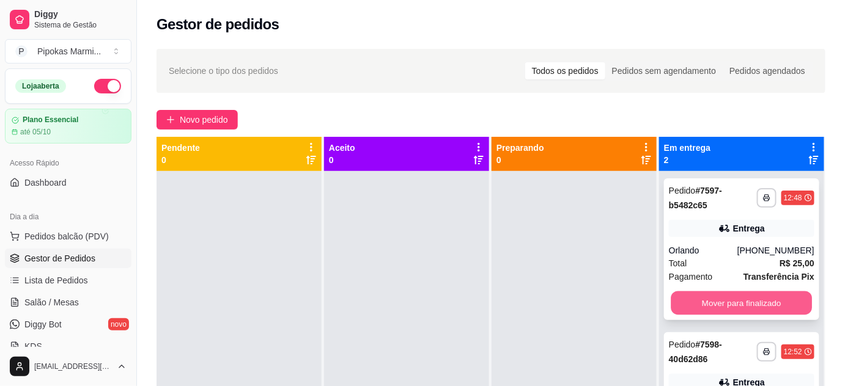
click at [725, 302] on button "Mover para finalizado" at bounding box center [741, 304] width 141 height 24
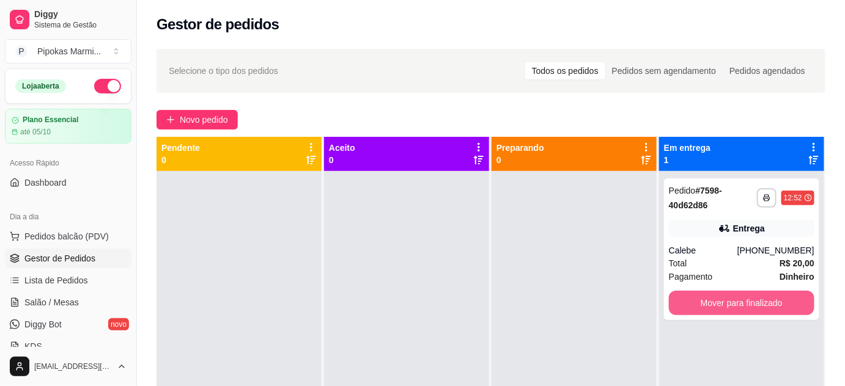
click at [725, 301] on button "Mover para finalizado" at bounding box center [742, 303] width 146 height 24
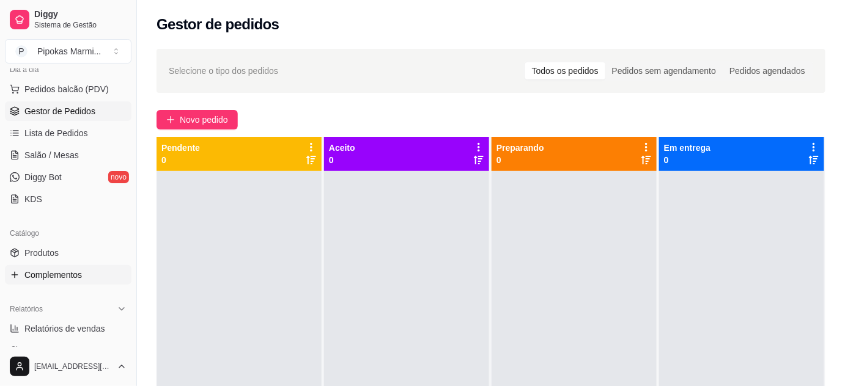
scroll to position [166, 0]
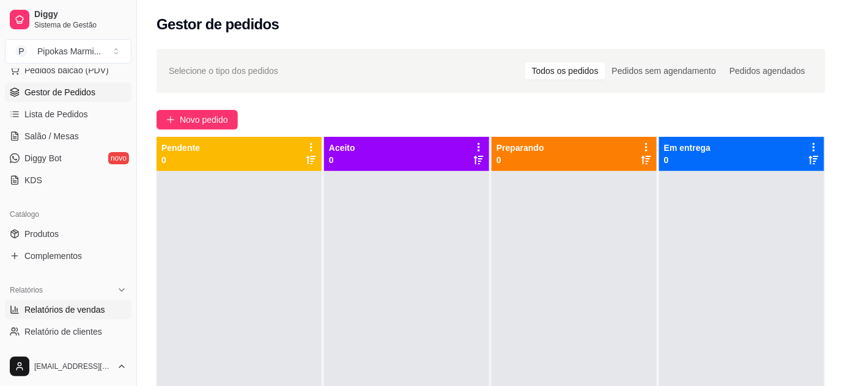
click at [85, 307] on span "Relatórios de vendas" at bounding box center [64, 310] width 81 height 12
select select "ALL"
select select "0"
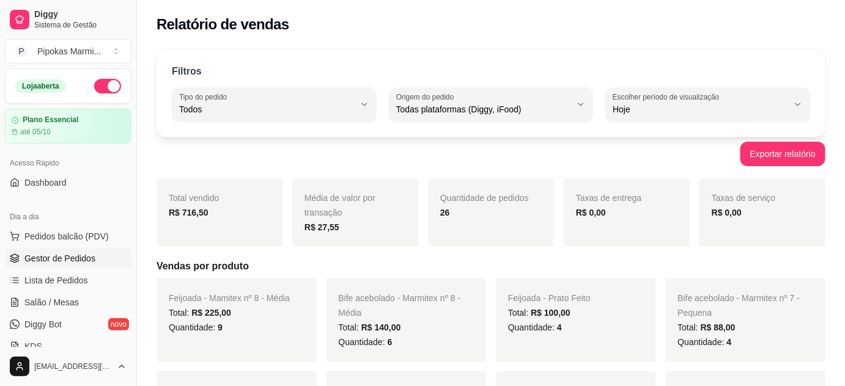
click at [88, 262] on span "Gestor de Pedidos" at bounding box center [59, 259] width 71 height 12
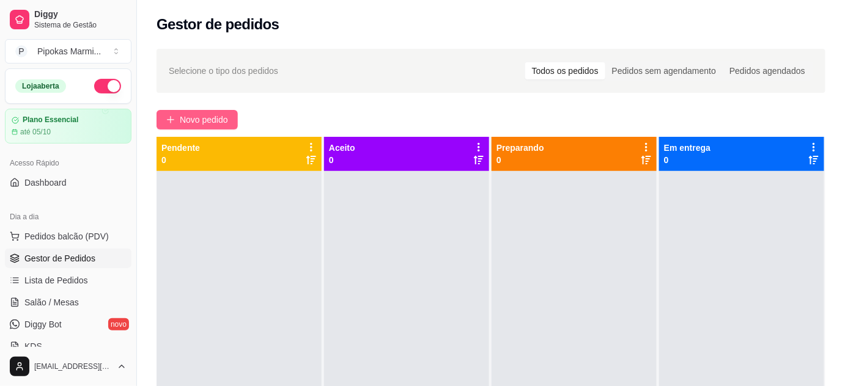
click at [197, 122] on span "Novo pedido" at bounding box center [204, 119] width 48 height 13
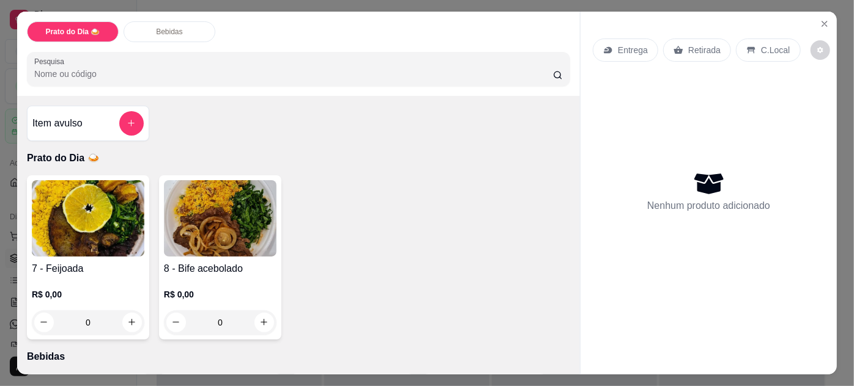
click at [187, 262] on h4 "8 - Bife acebolado" at bounding box center [220, 269] width 113 height 15
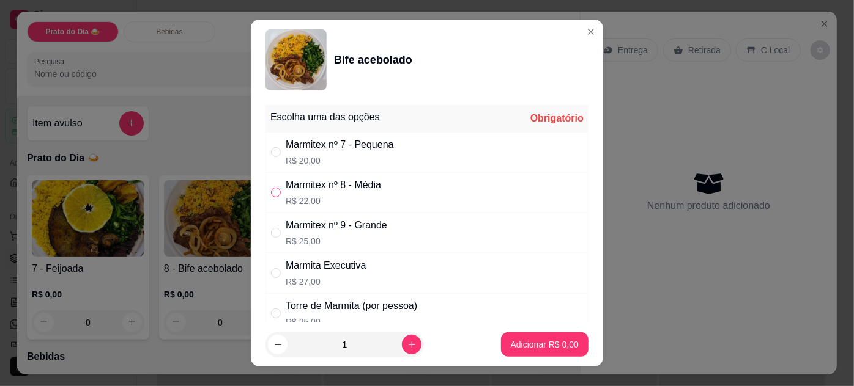
click at [273, 190] on input "" at bounding box center [276, 193] width 10 height 10
radio input "true"
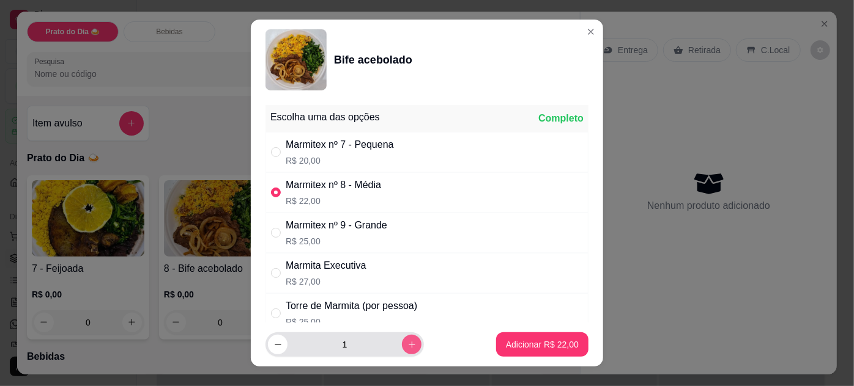
click at [402, 338] on button "increase-product-quantity" at bounding box center [412, 345] width 20 height 20
type input "2"
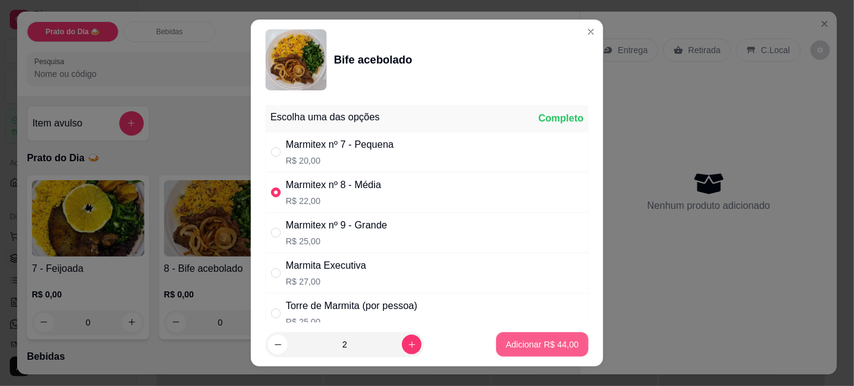
click at [525, 344] on p "Adicionar R$ 44,00" at bounding box center [542, 345] width 73 height 12
type input "2"
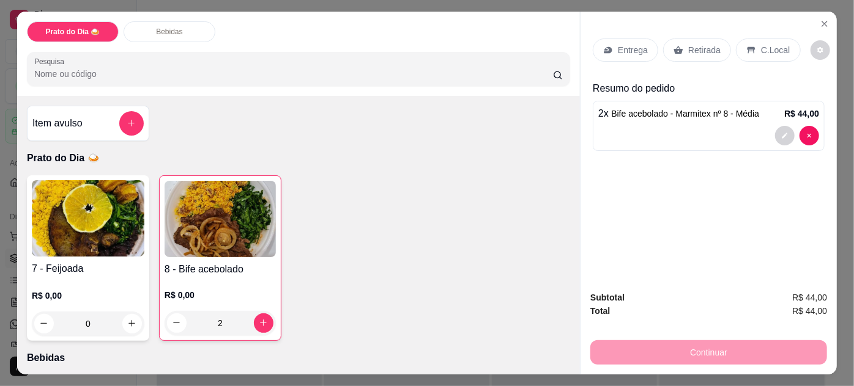
click at [703, 44] on p "Retirada" at bounding box center [704, 50] width 32 height 12
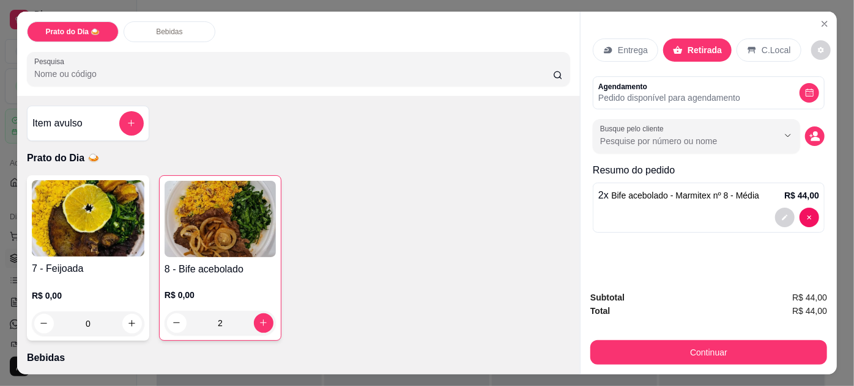
click at [611, 46] on div "Entrega" at bounding box center [624, 50] width 65 height 23
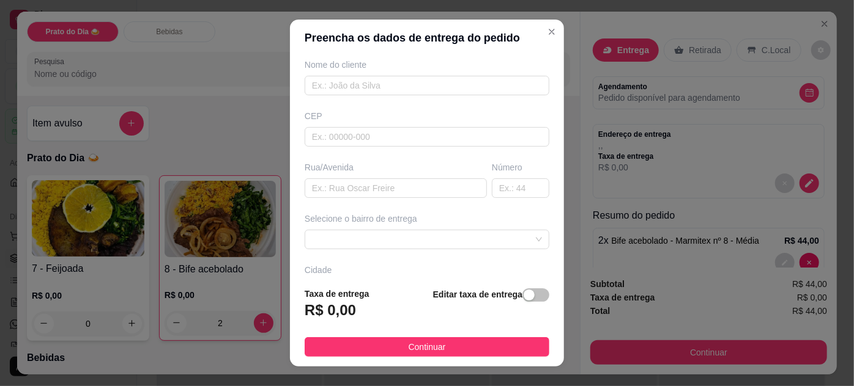
scroll to position [111, 0]
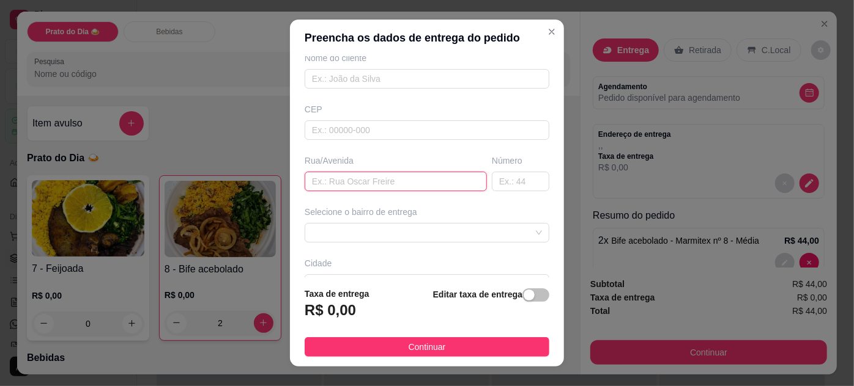
click at [372, 183] on input "text" at bounding box center [395, 182] width 182 height 20
paste input "[STREET_ADDRESS][PERSON_NAME]"
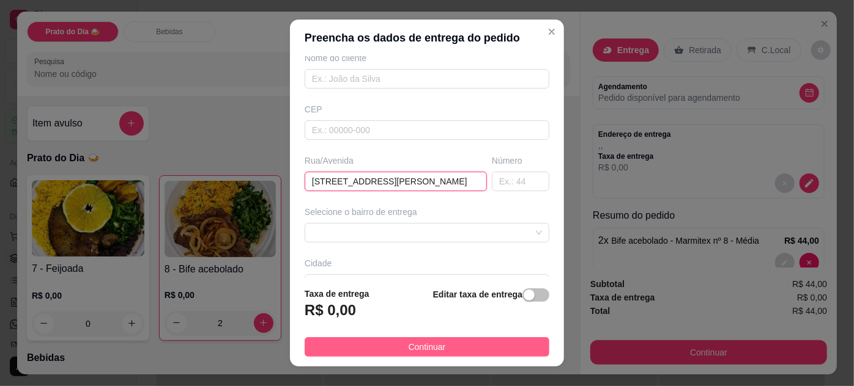
type input "[STREET_ADDRESS][PERSON_NAME]"
click at [475, 344] on button "Continuar" at bounding box center [426, 348] width 245 height 20
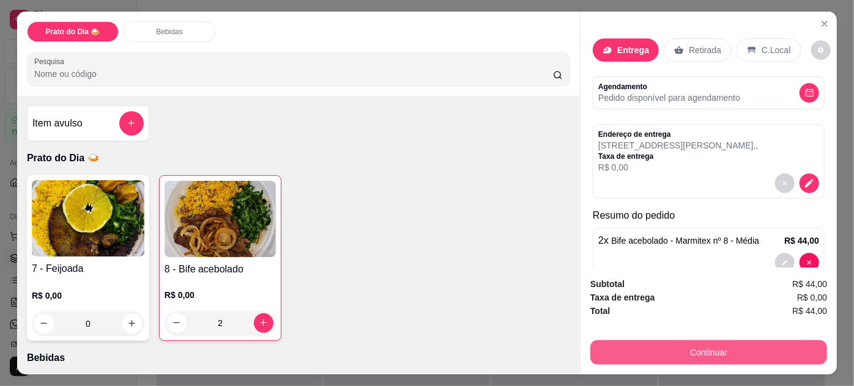
click at [692, 345] on button "Continuar" at bounding box center [708, 353] width 237 height 24
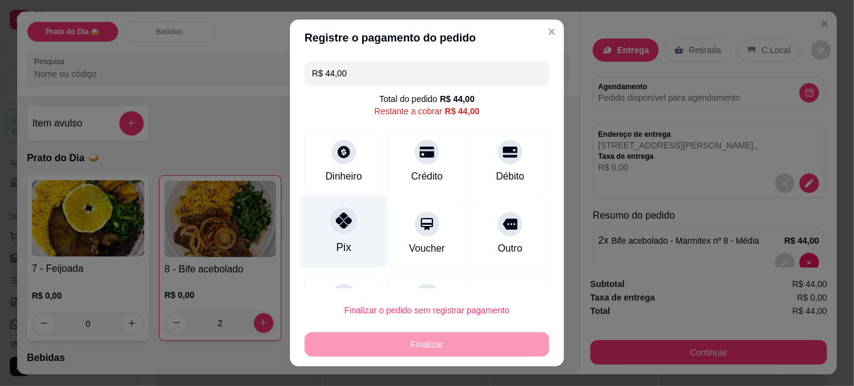
click at [342, 215] on icon at bounding box center [344, 221] width 16 height 16
type input "R$ 0,00"
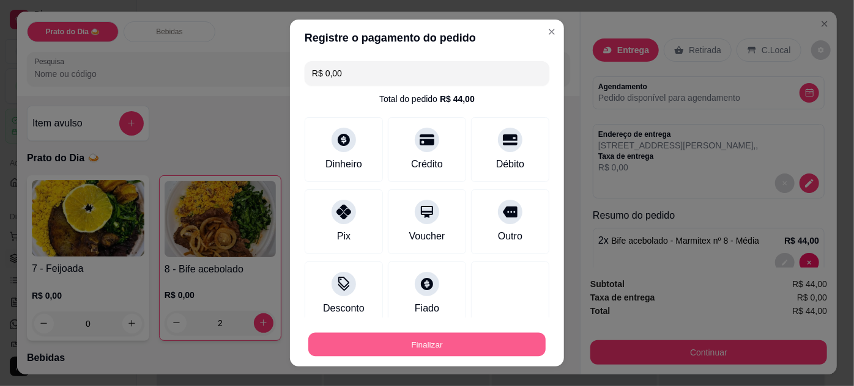
click at [426, 338] on button "Finalizar" at bounding box center [426, 345] width 237 height 24
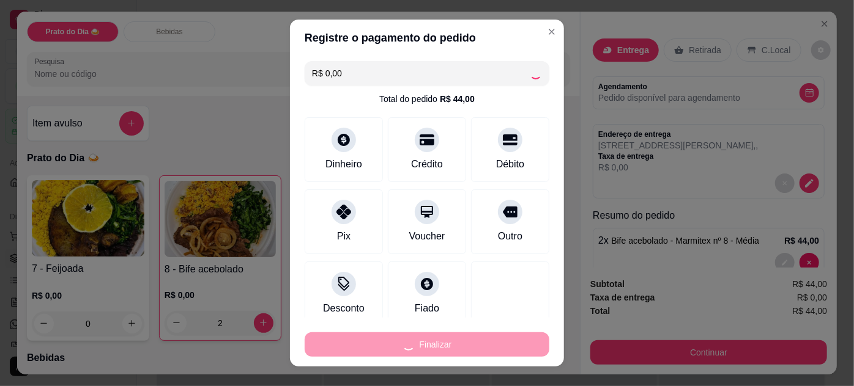
type input "0"
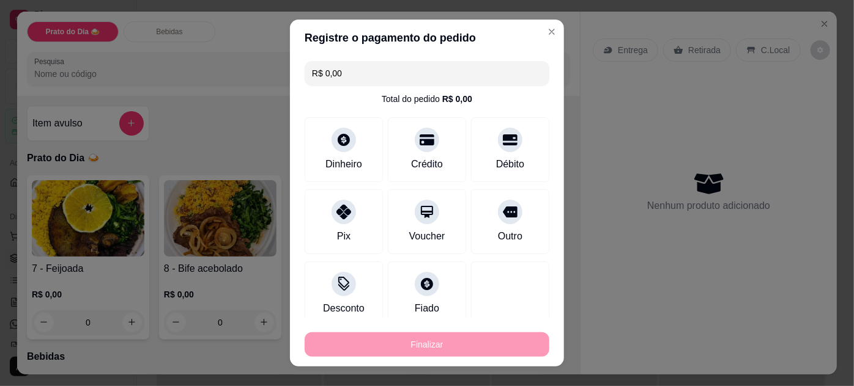
type input "-R$ 44,00"
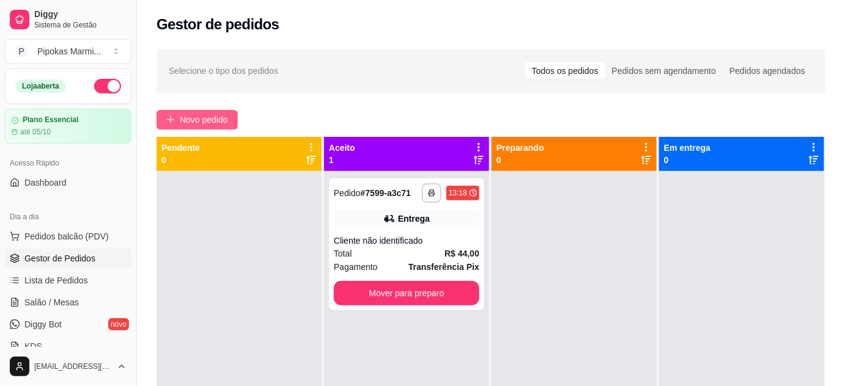
click at [210, 116] on span "Novo pedido" at bounding box center [204, 119] width 48 height 13
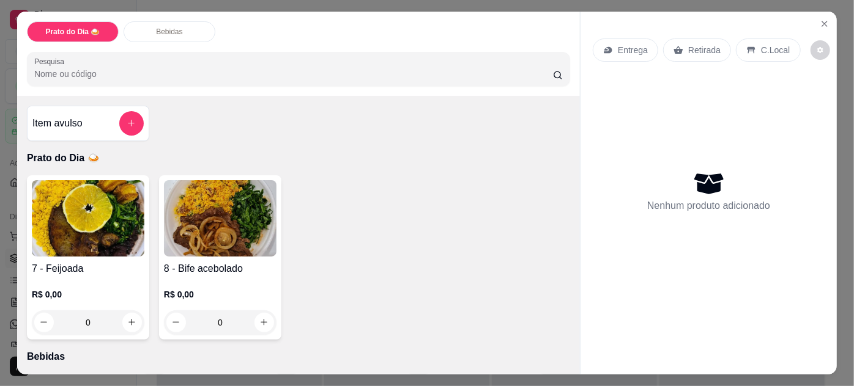
click at [179, 270] on h4 "8 - Bife acebolado" at bounding box center [220, 269] width 113 height 15
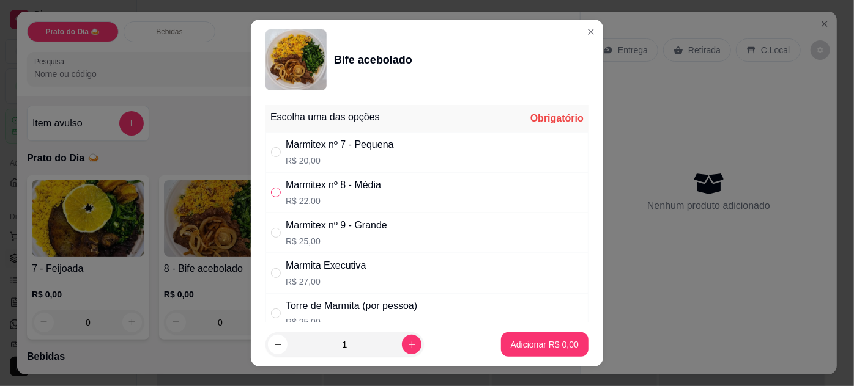
click at [271, 188] on input "" at bounding box center [276, 193] width 10 height 10
radio input "true"
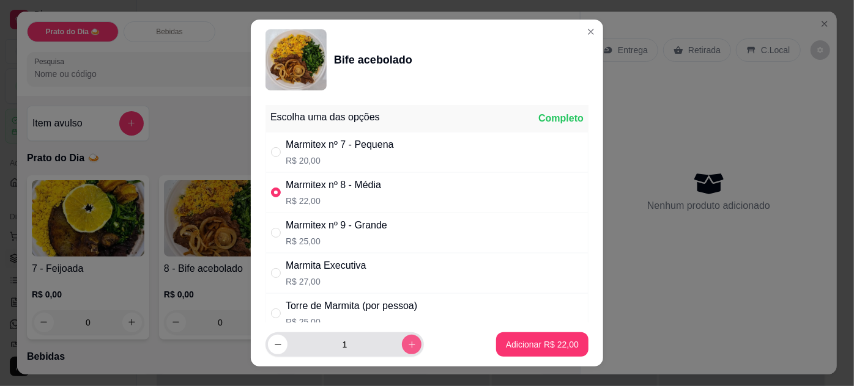
click at [407, 347] on icon "increase-product-quantity" at bounding box center [411, 345] width 9 height 9
type input "2"
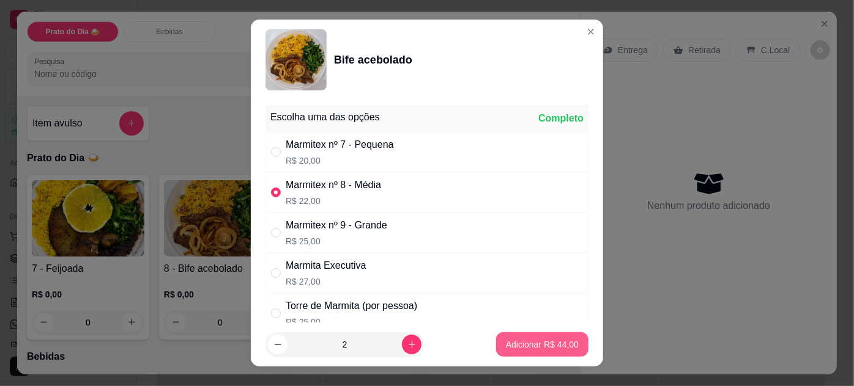
click at [563, 343] on p "Adicionar R$ 44,00" at bounding box center [542, 345] width 73 height 12
type input "2"
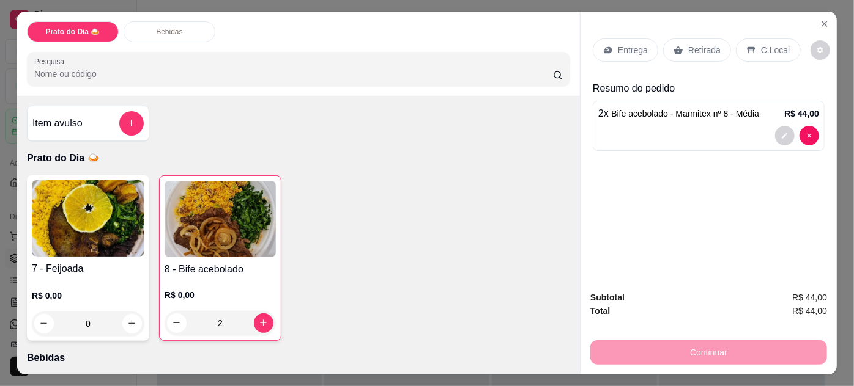
click at [641, 44] on p "Entrega" at bounding box center [633, 50] width 30 height 12
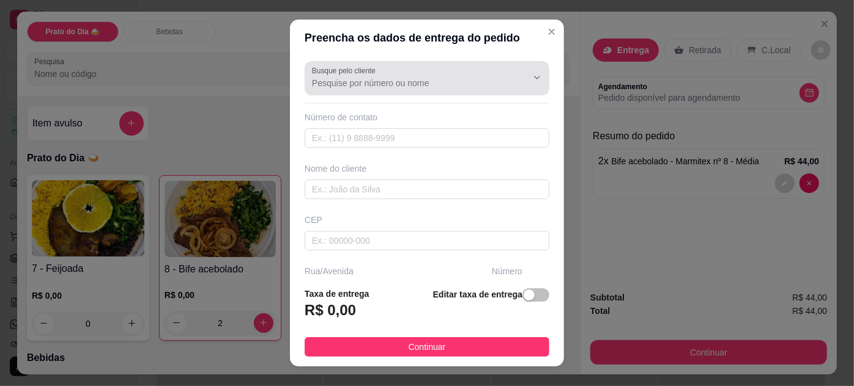
click at [510, 79] on button "Show suggestions" at bounding box center [520, 78] width 20 height 20
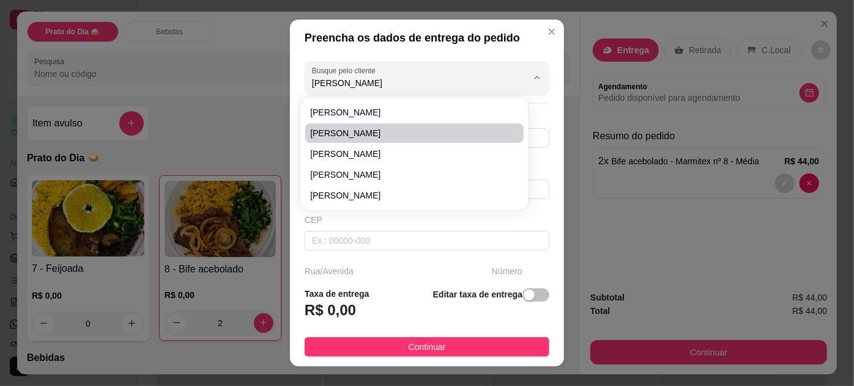
click at [380, 136] on span "[PERSON_NAME]" at bounding box center [408, 133] width 196 height 12
type input "[PERSON_NAME]"
type input "44988346471"
type input "[PERSON_NAME]"
type input "79091844"
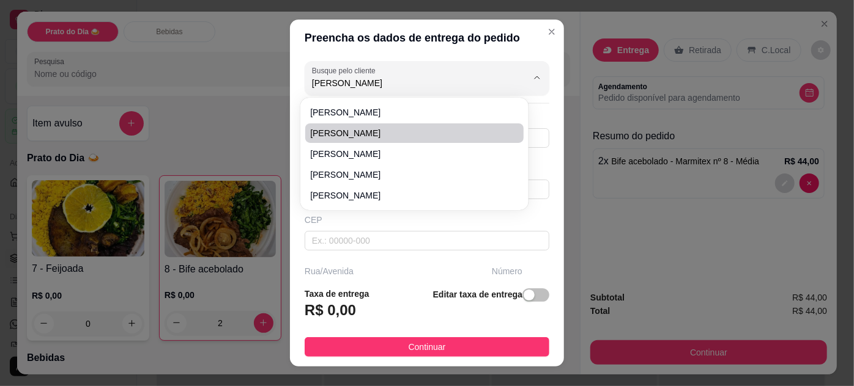
type input "Rua Conceição [PERSON_NAME]"
type input "48"
type input "[GEOGRAPHIC_DATA] - [GEOGRAPHIC_DATA]"
type input "Casa"
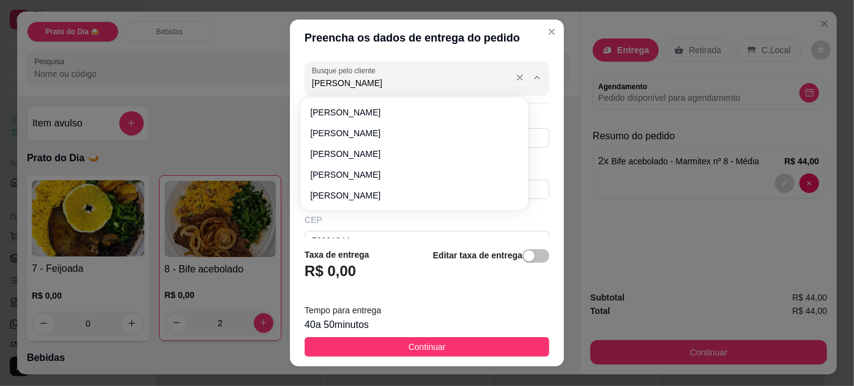
type input "[PERSON_NAME]"
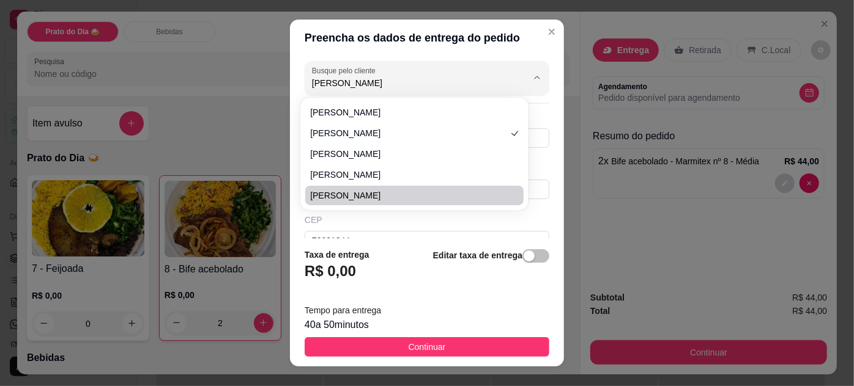
click at [357, 193] on span "[PERSON_NAME]" at bounding box center [408, 196] width 196 height 12
type input "67992766031"
type input "[PERSON_NAME]"
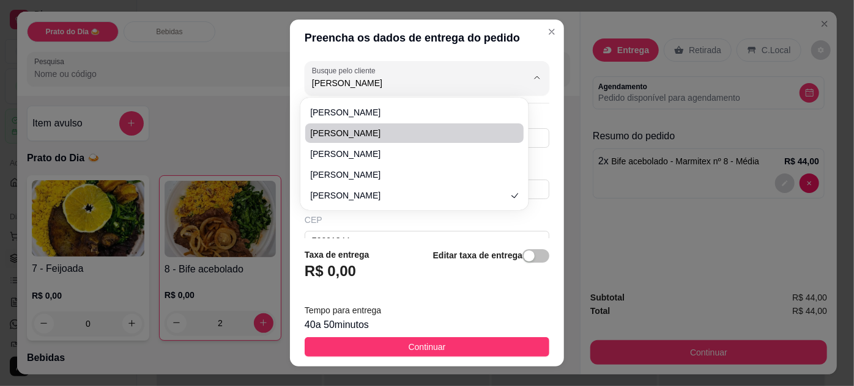
click at [353, 138] on span "[PERSON_NAME]" at bounding box center [408, 133] width 196 height 12
type input "[PERSON_NAME]"
type input "44988346471"
type input "[PERSON_NAME]"
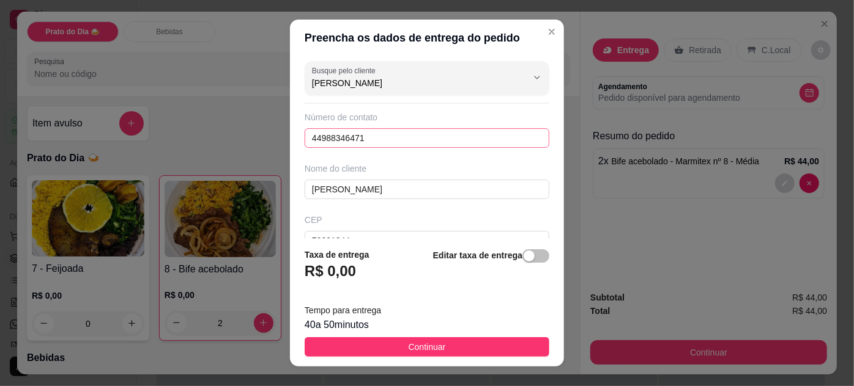
type input "[PERSON_NAME]"
drag, startPoint x: 366, startPoint y: 138, endPoint x: 94, endPoint y: 163, distance: 273.2
click at [94, 163] on div "Preencha os dados de entrega do pedido Busque pelo cliente [PERSON_NAME] Número…" at bounding box center [427, 193] width 854 height 386
type input "8"
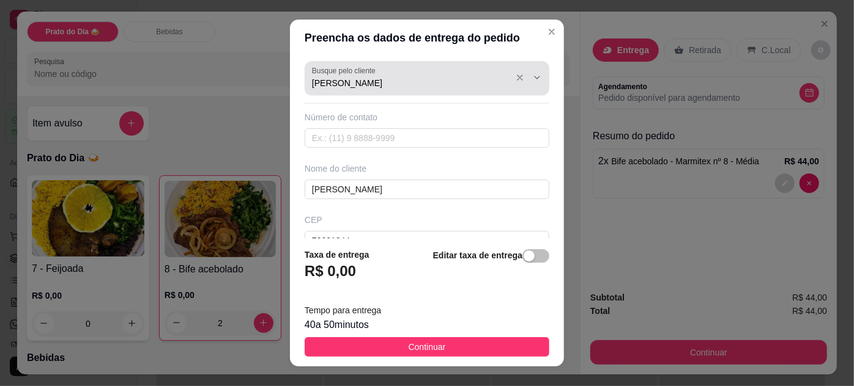
click at [364, 83] on input "[PERSON_NAME]" at bounding box center [410, 83] width 196 height 12
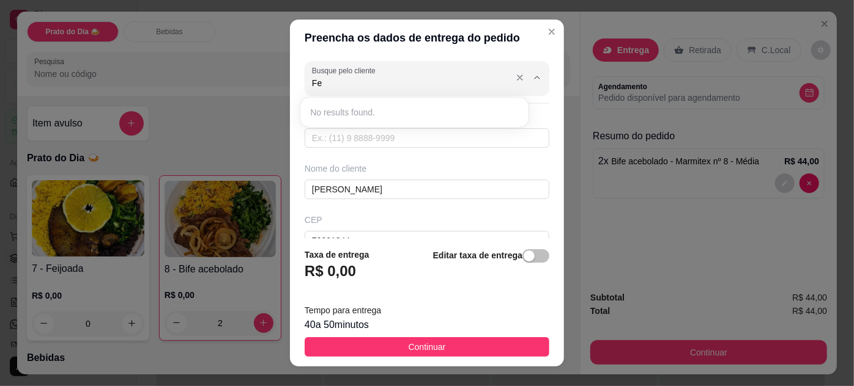
type input "F"
type input "8718"
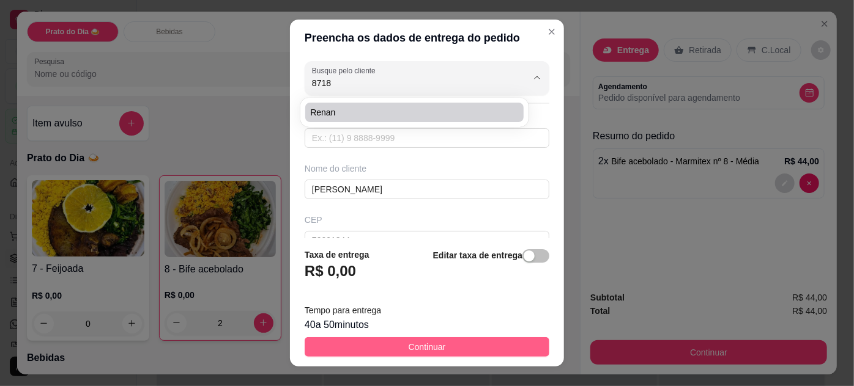
click at [423, 349] on span "Continuar" at bounding box center [426, 347] width 37 height 13
